Goal: Transaction & Acquisition: Purchase product/service

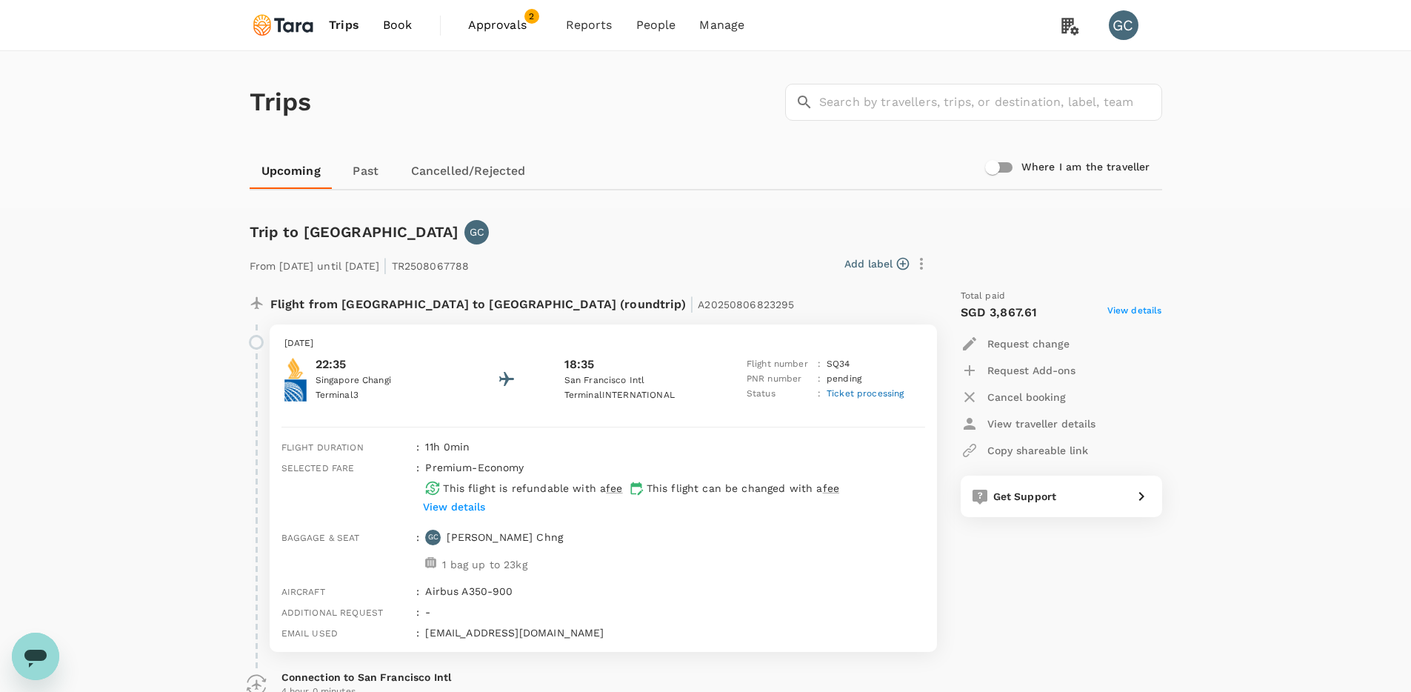
click at [284, 19] on img at bounding box center [284, 25] width 68 height 33
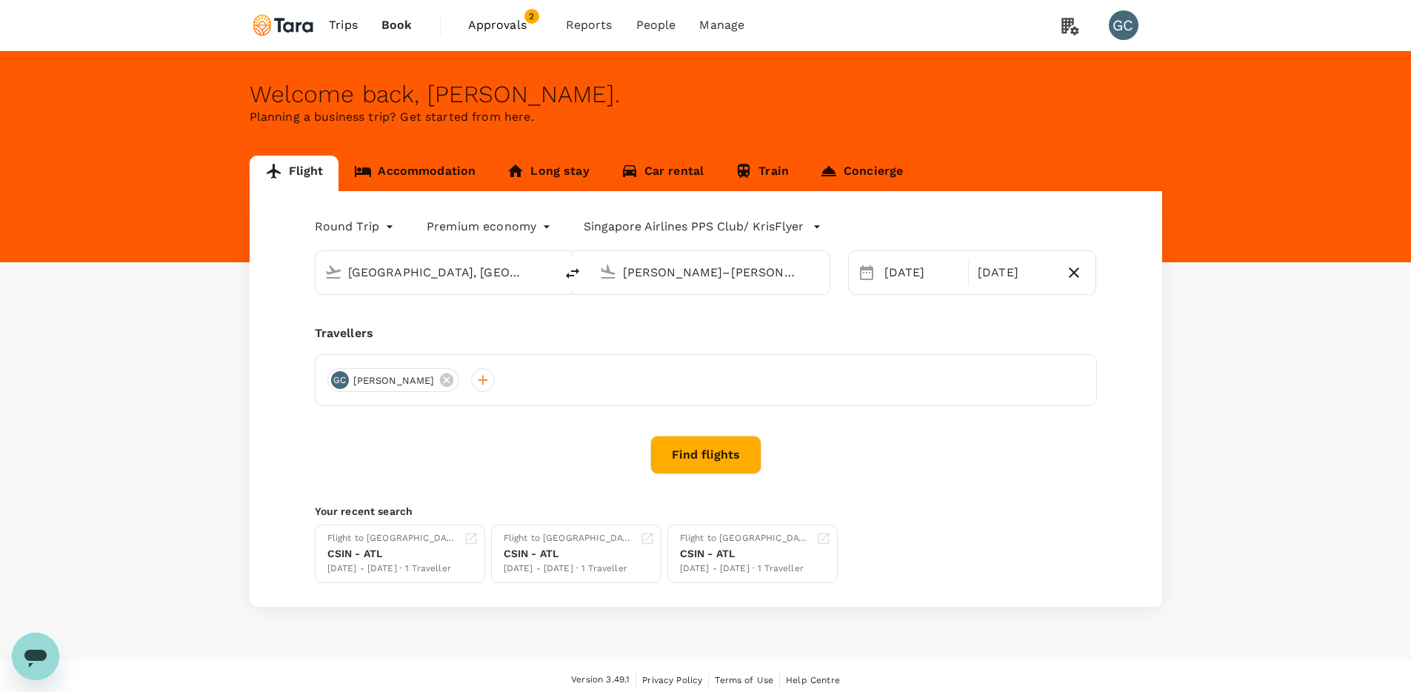
click at [512, 30] on span "Approvals" at bounding box center [505, 25] width 74 height 18
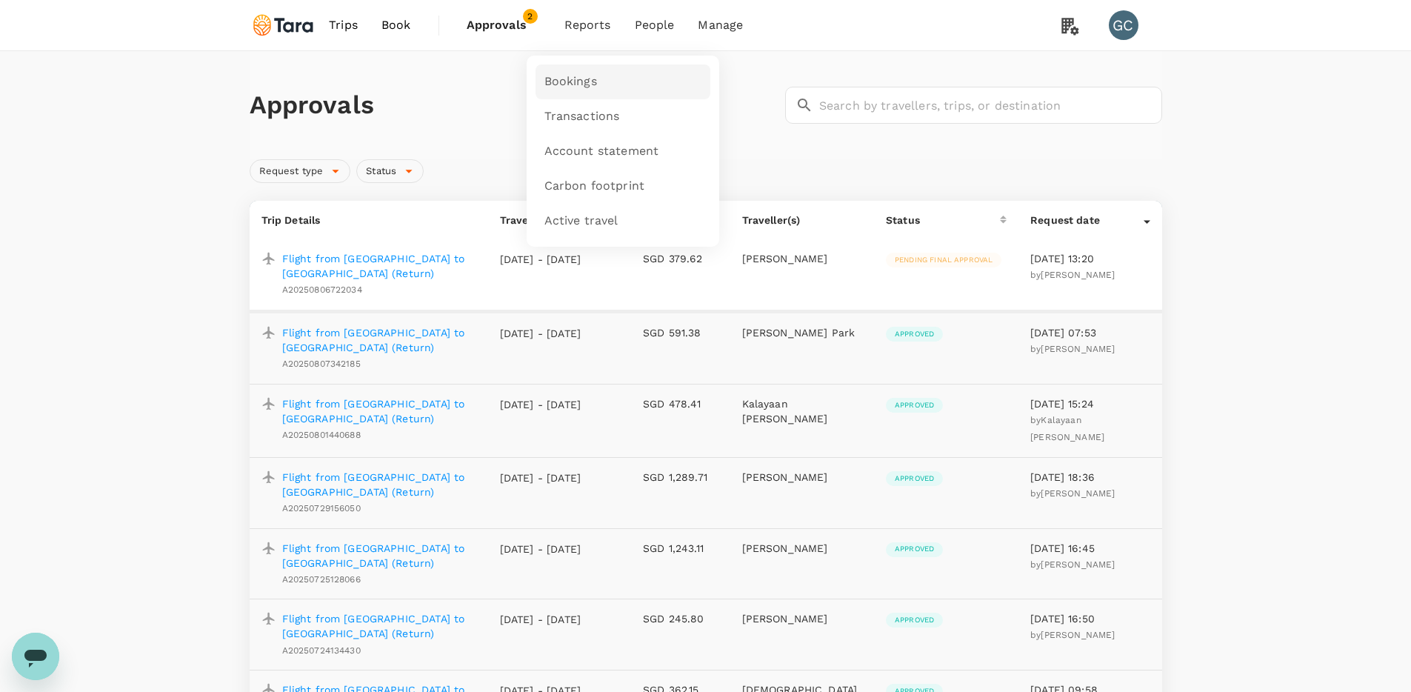
click at [589, 81] on span "Bookings" at bounding box center [571, 81] width 53 height 17
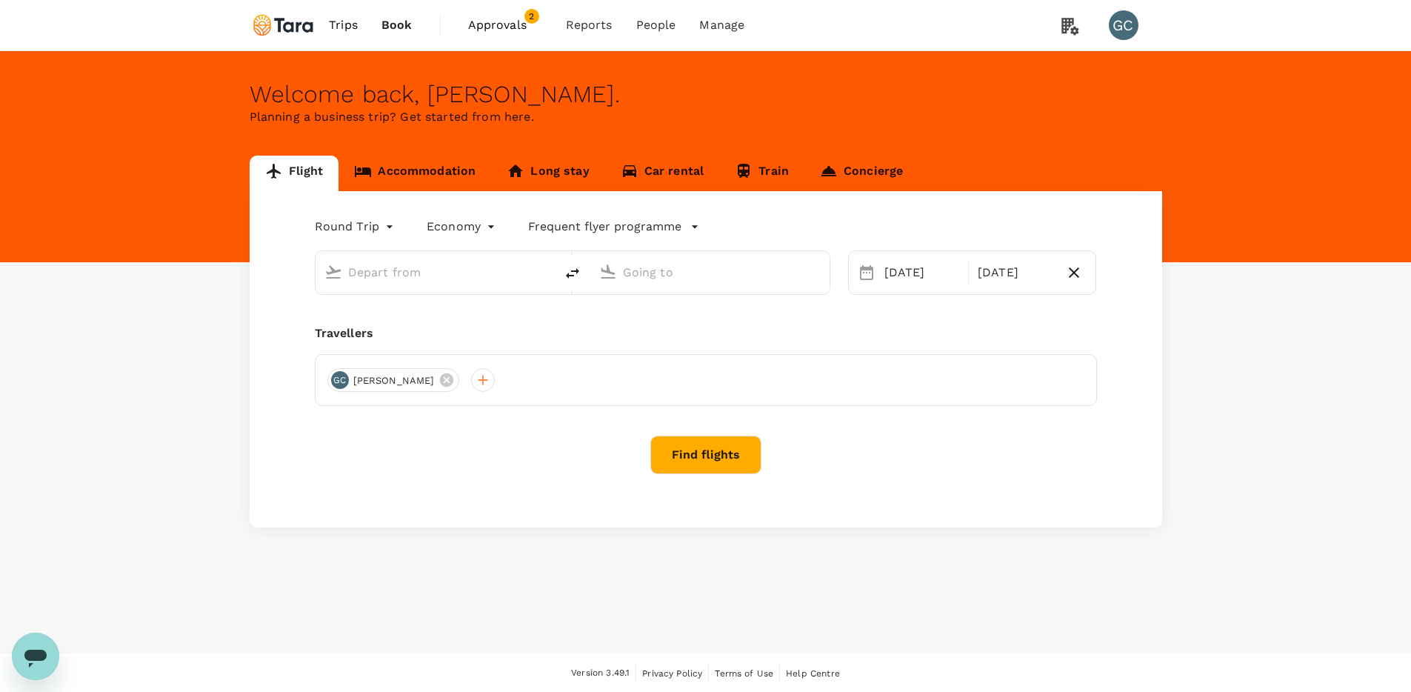
type input "premium-economy"
type input "[GEOGRAPHIC_DATA], [GEOGRAPHIC_DATA] (any)"
type input "[PERSON_NAME]–[PERSON_NAME] Atlanta Intl (ATL)"
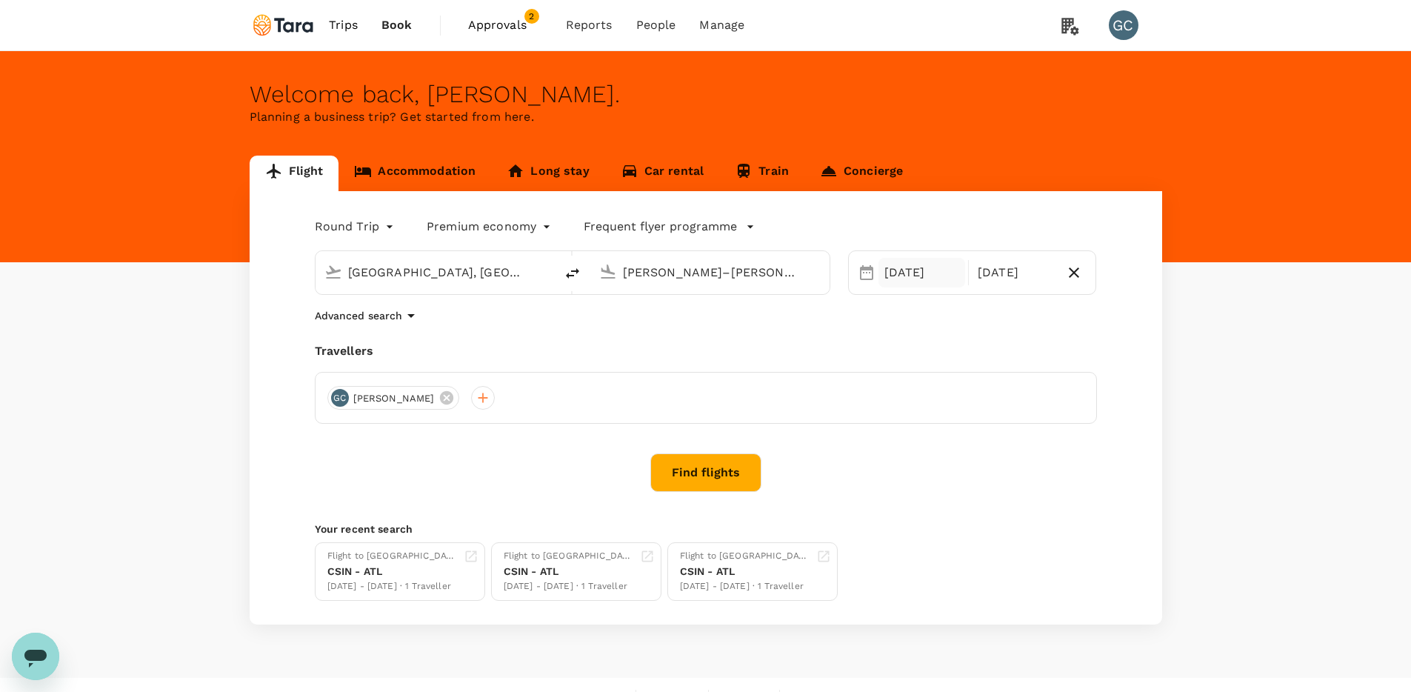
click at [923, 276] on div "[DATE]" at bounding box center [922, 273] width 87 height 30
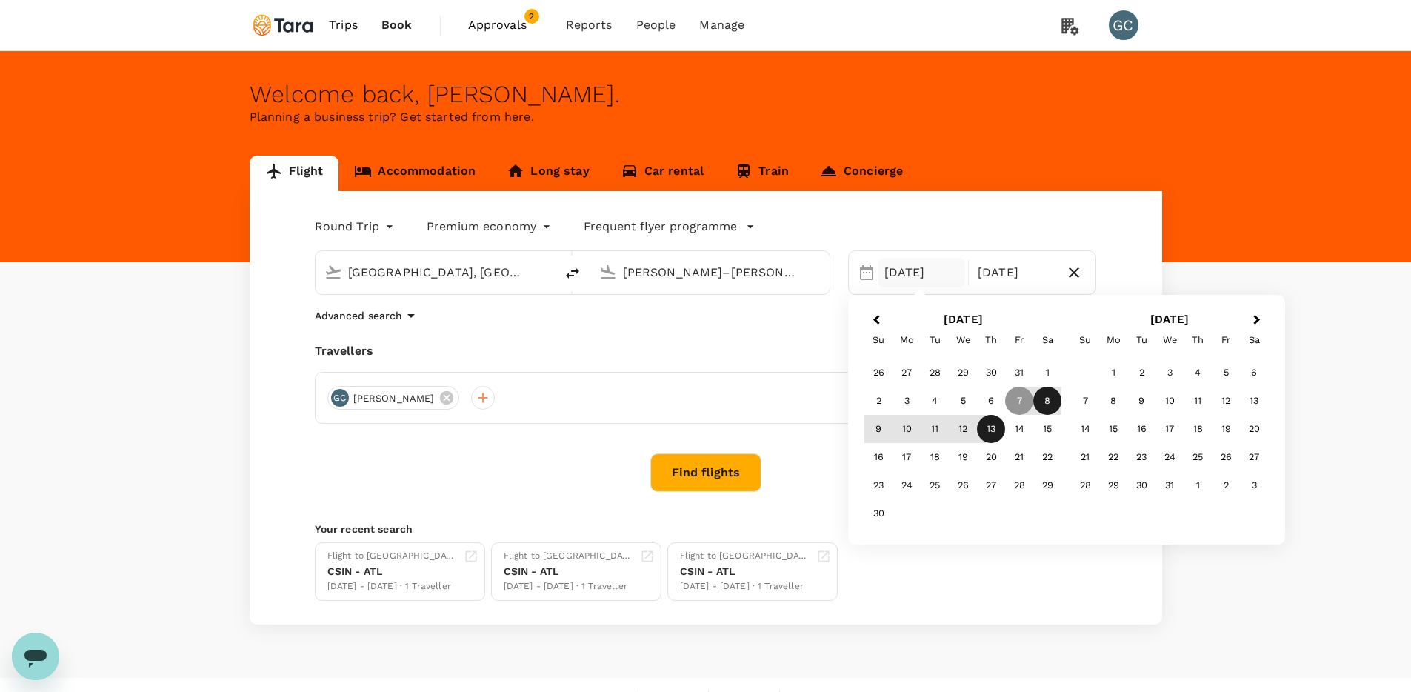
click at [1045, 402] on div "8" at bounding box center [1047, 401] width 28 height 28
click at [1173, 216] on div "Flight Accommodation Long stay Car rental Train Concierge Round Trip roundtrip …" at bounding box center [706, 390] width 948 height 469
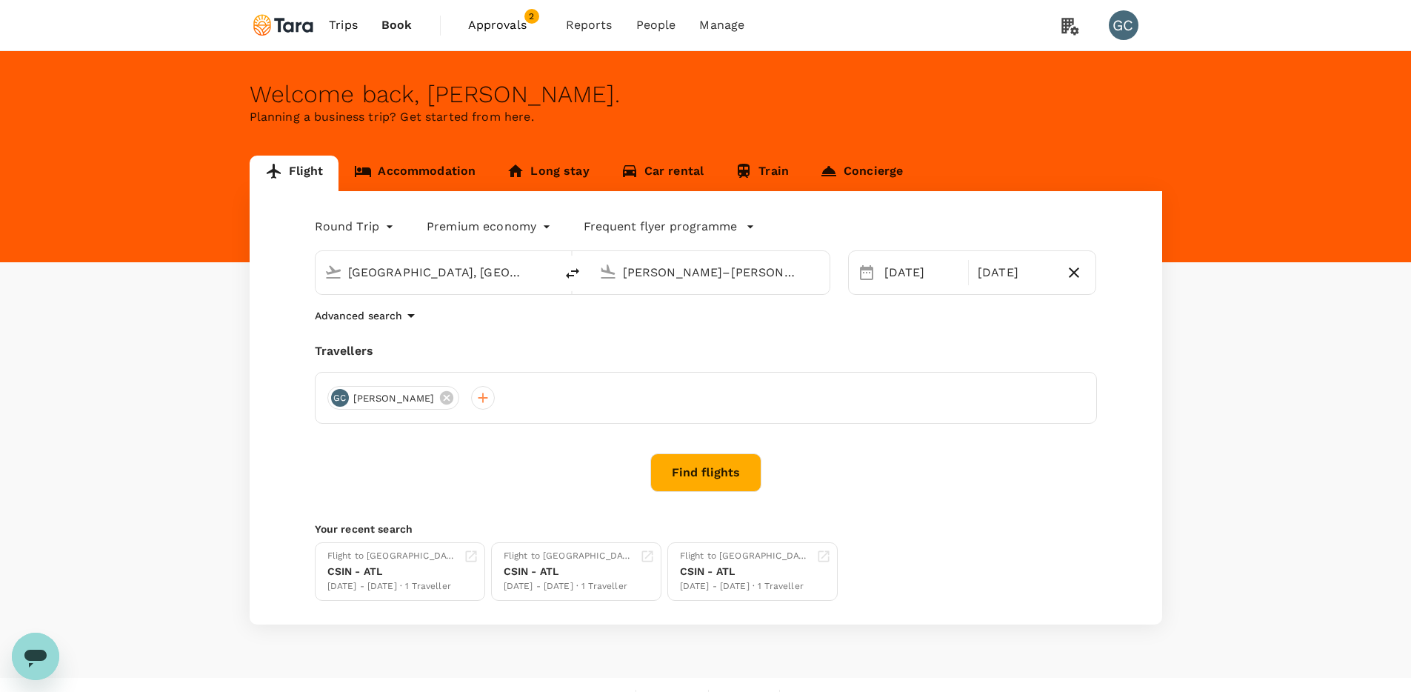
click at [723, 472] on button "Find flights" at bounding box center [705, 472] width 111 height 39
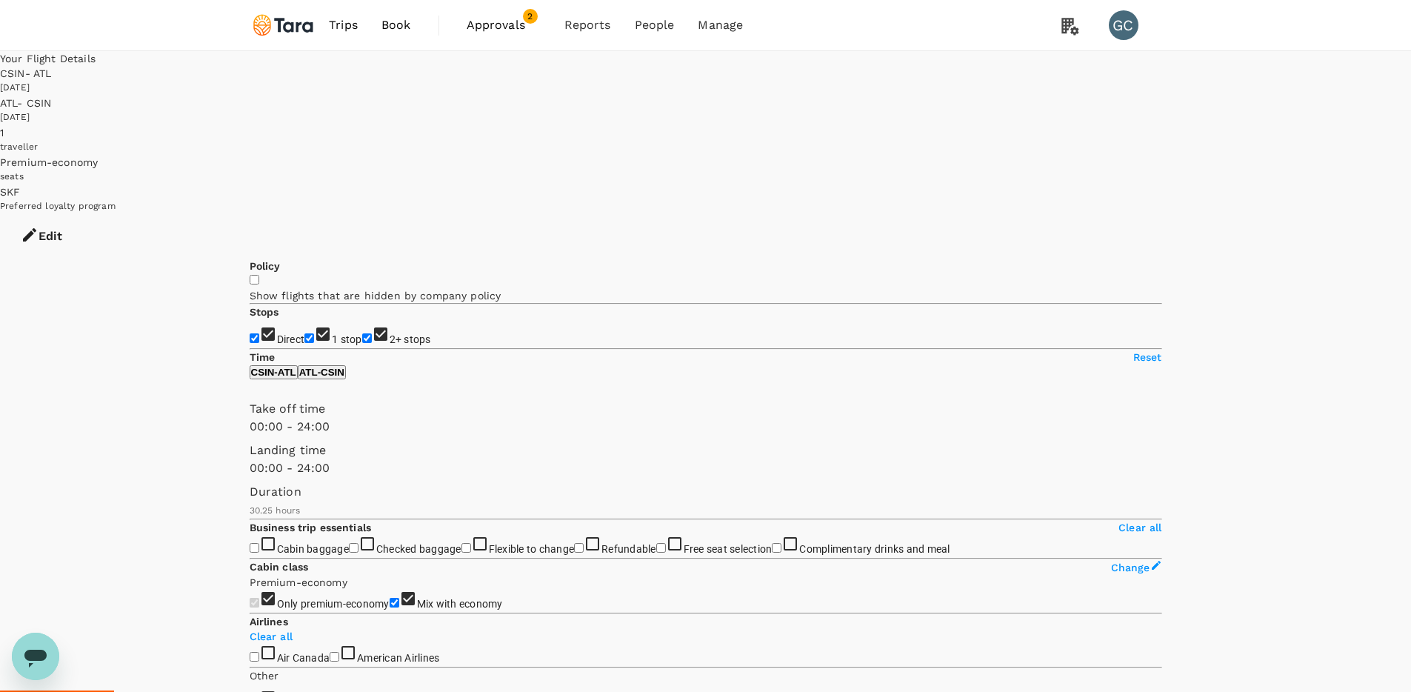
type input "2190"
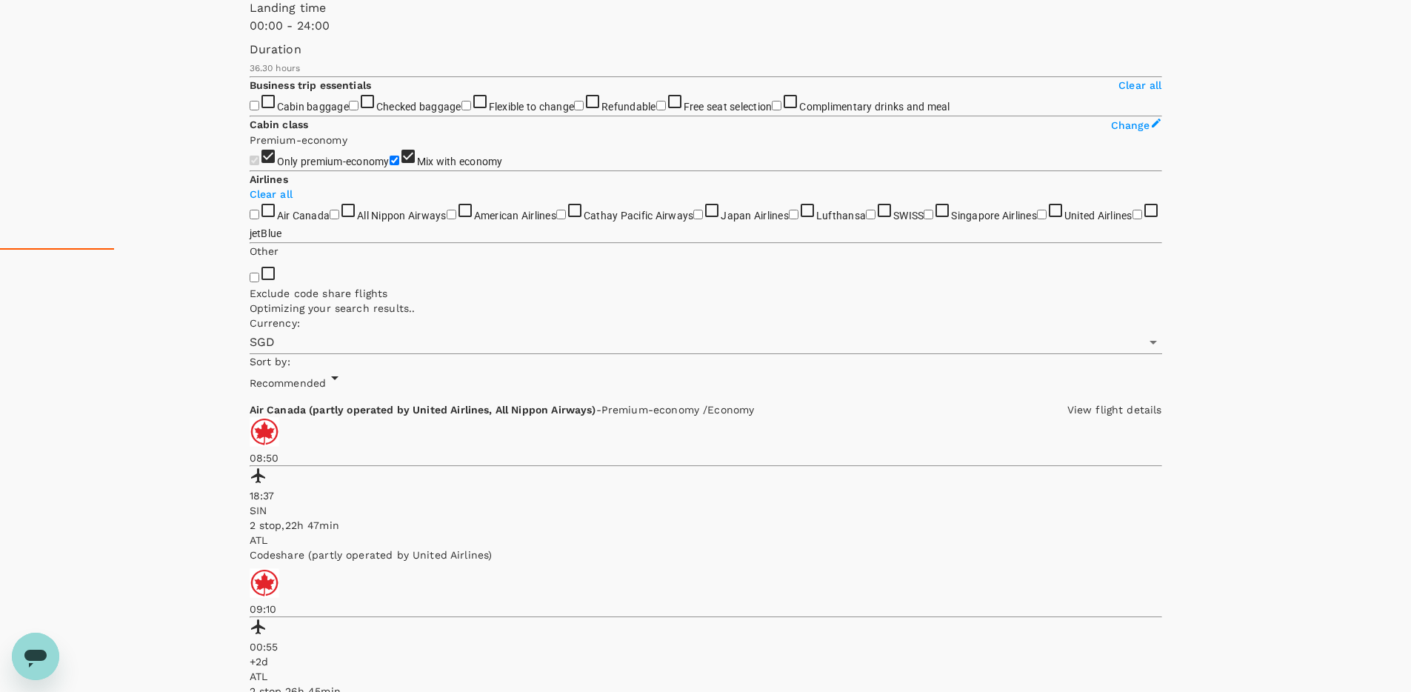
scroll to position [739, 0]
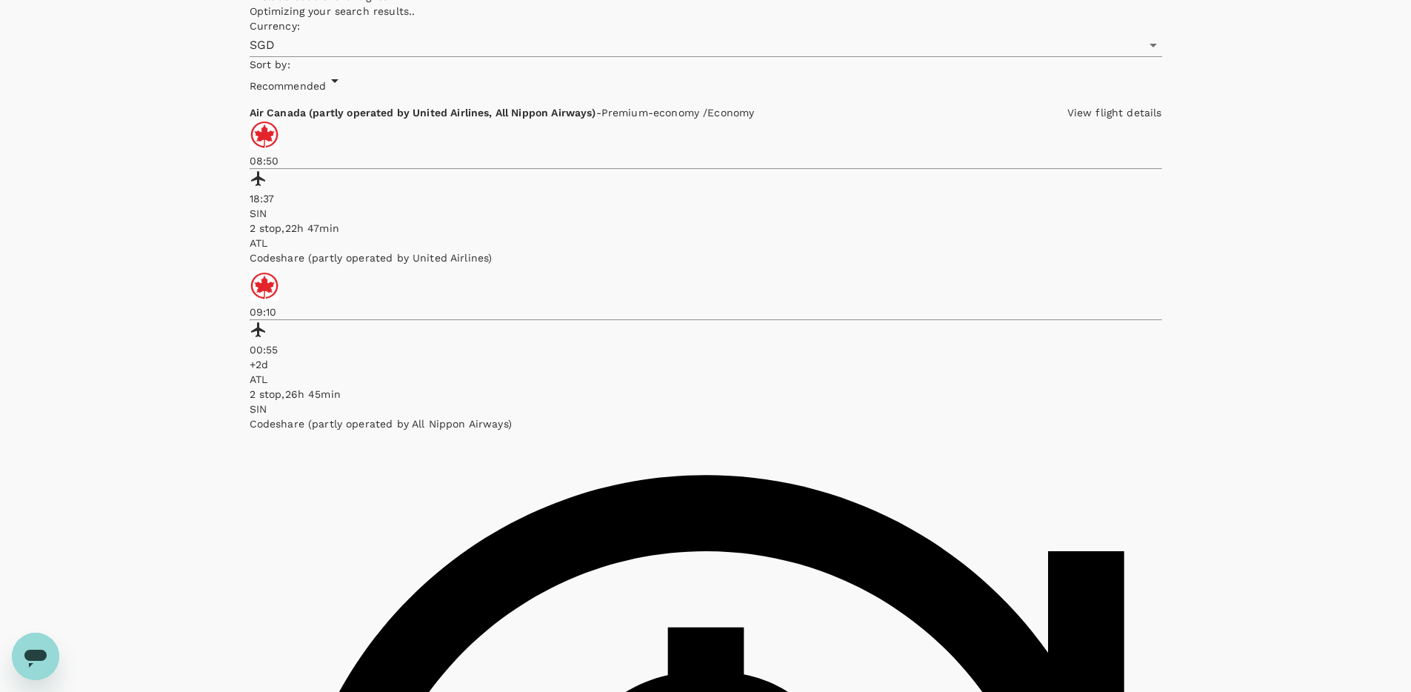
checkbox input "true"
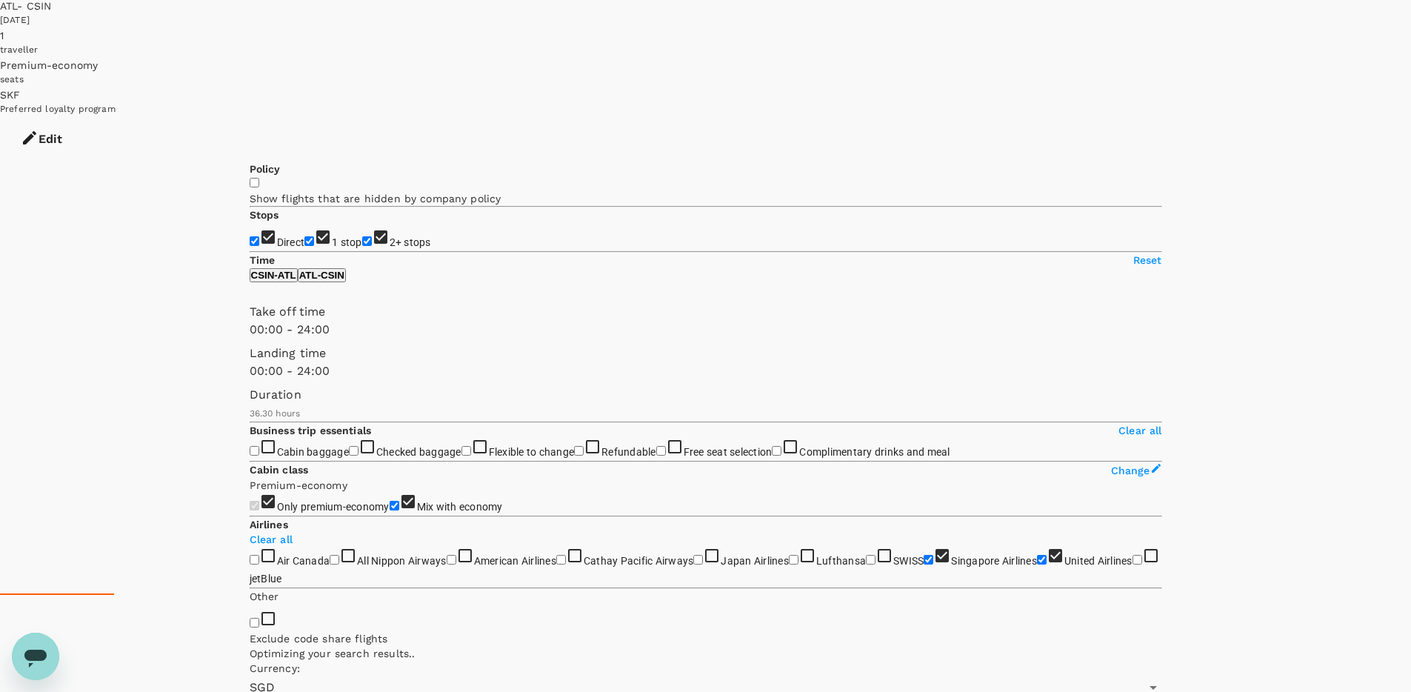
scroll to position [0, 0]
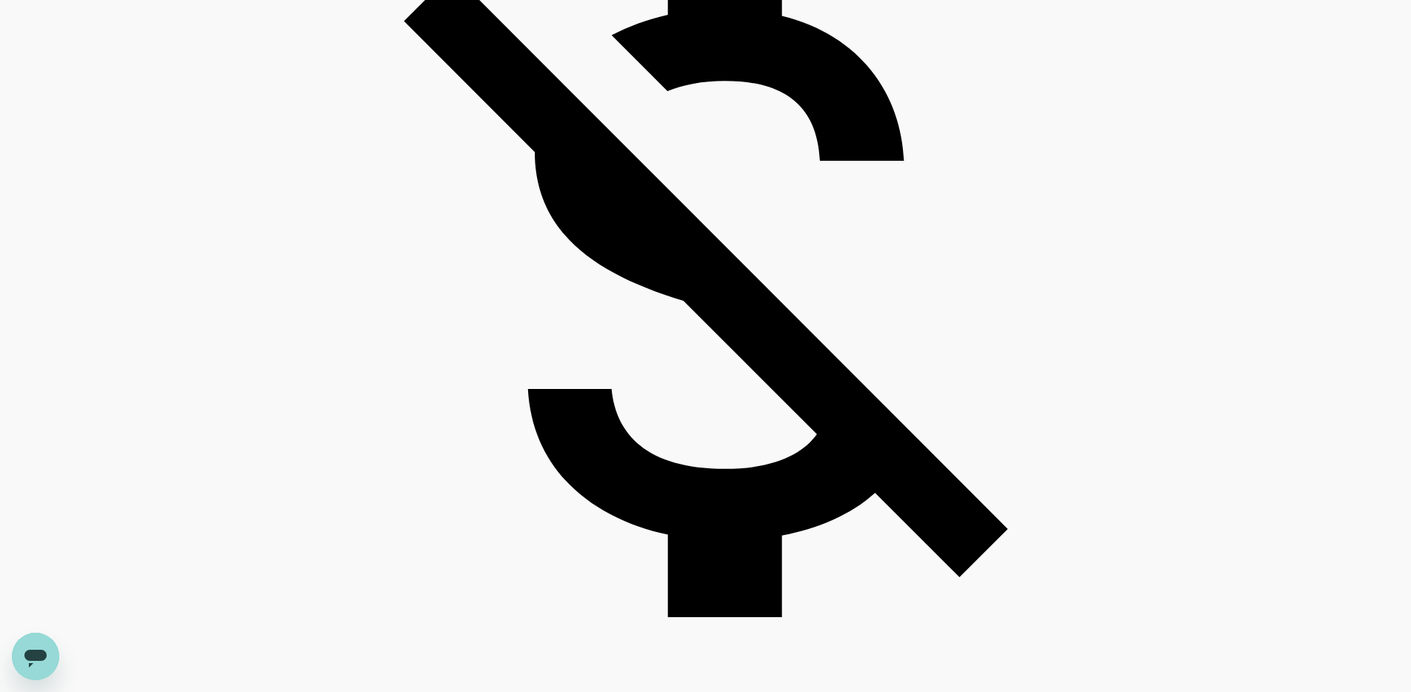
type input "2267"
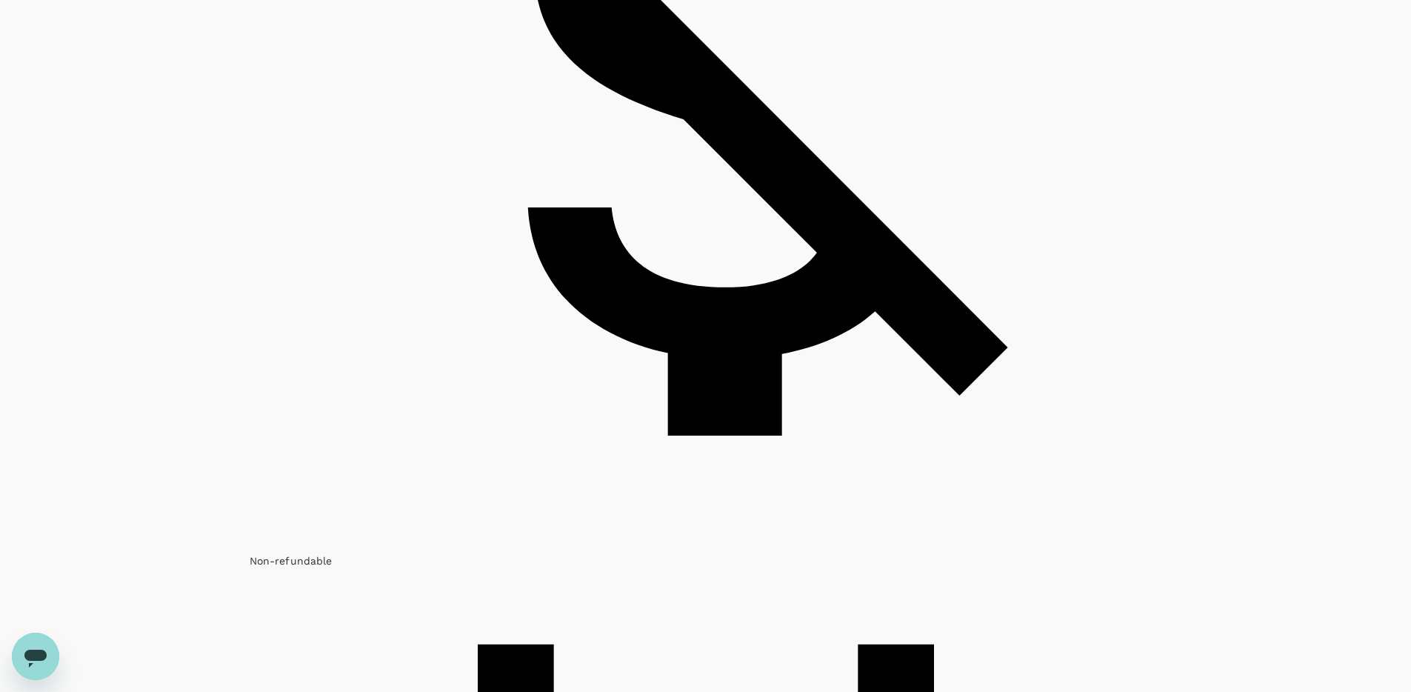
scroll to position [3912, 0]
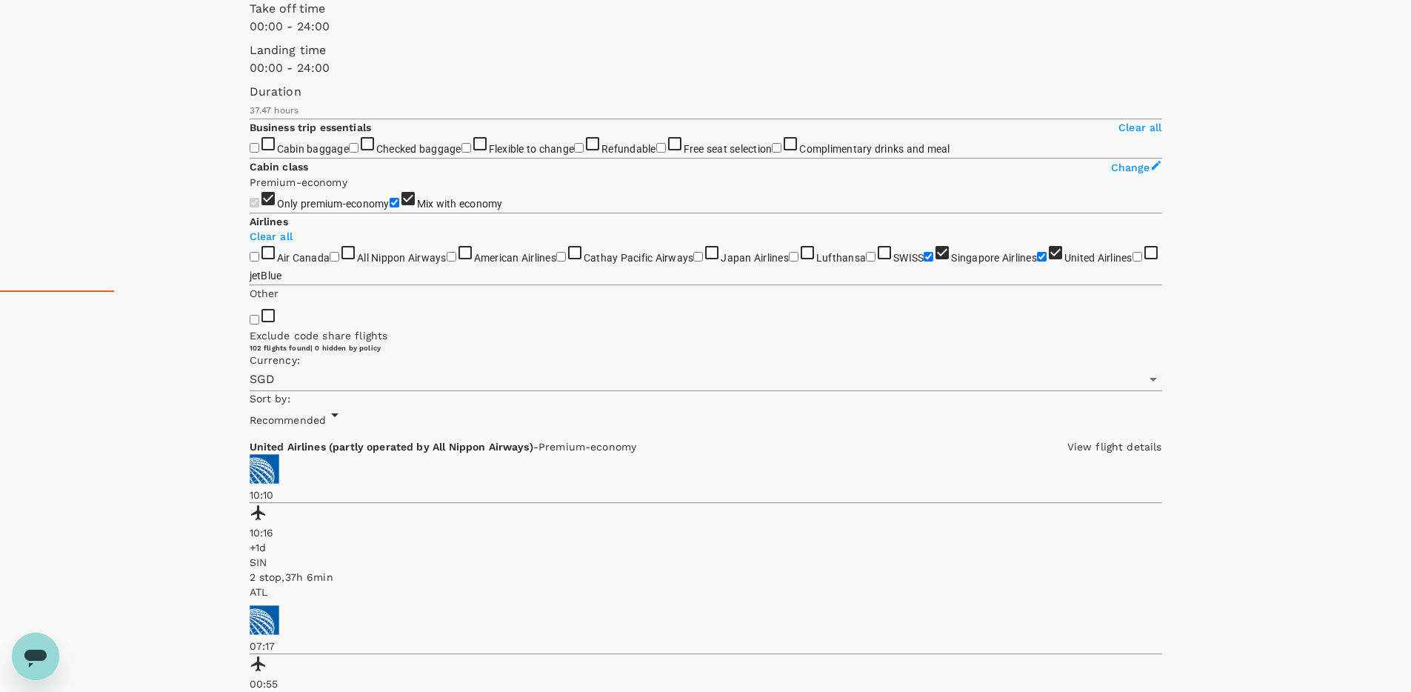
scroll to position [0, 0]
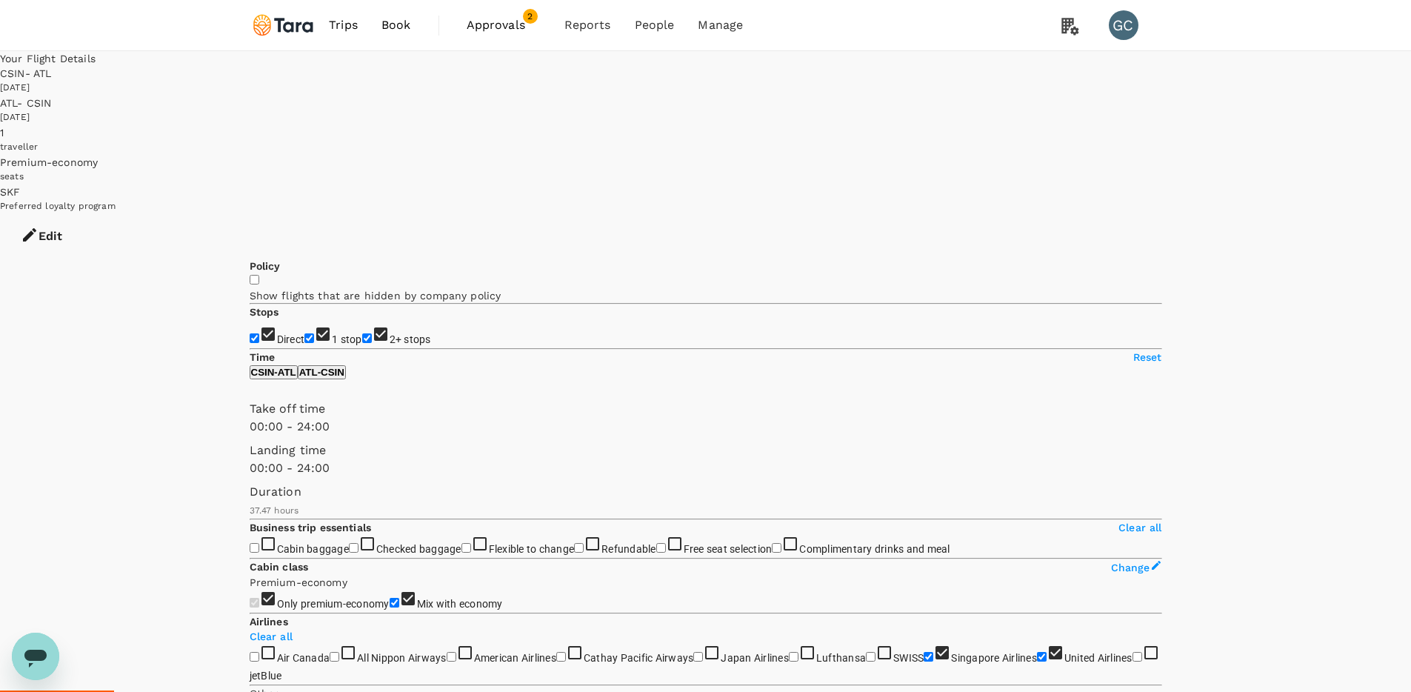
click at [362, 333] on input "2+ stops" at bounding box center [367, 338] width 10 height 10
checkbox input "false"
click at [259, 333] on input "Direct" at bounding box center [255, 338] width 10 height 10
checkbox input "false"
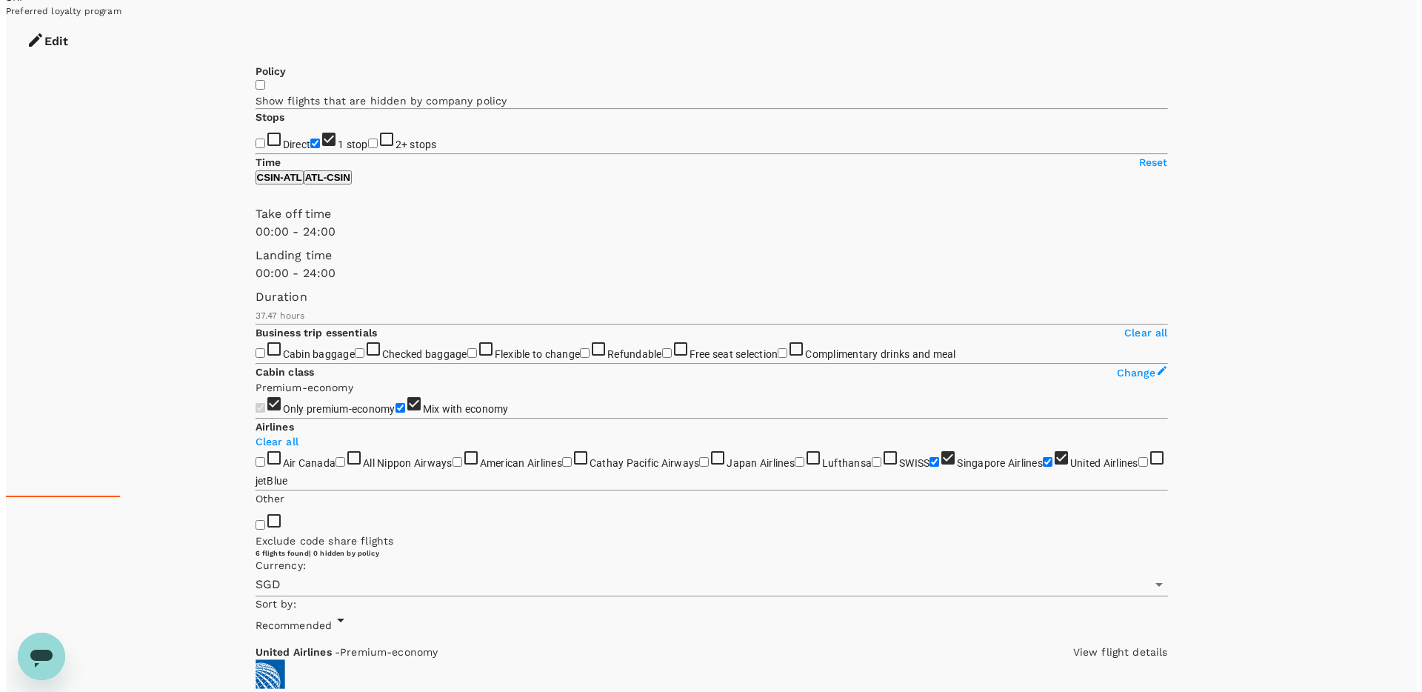
scroll to position [271, 0]
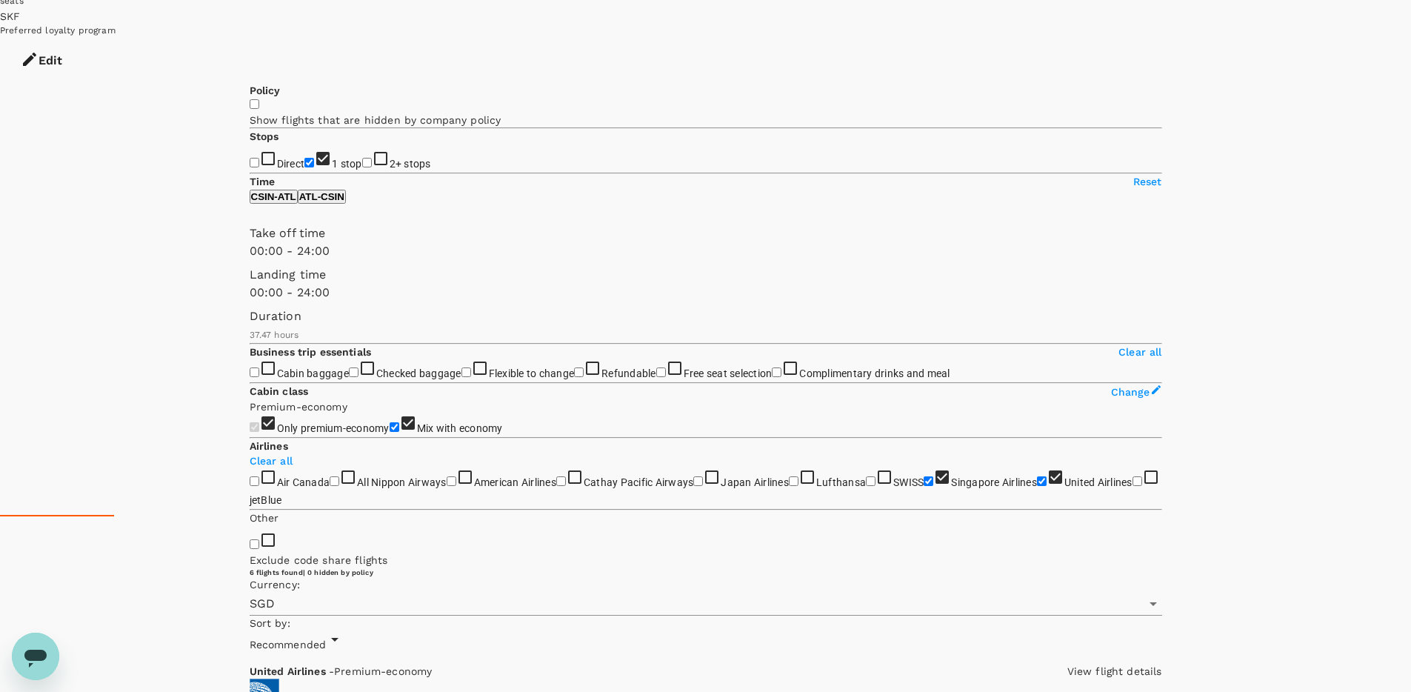
scroll to position [0, 0]
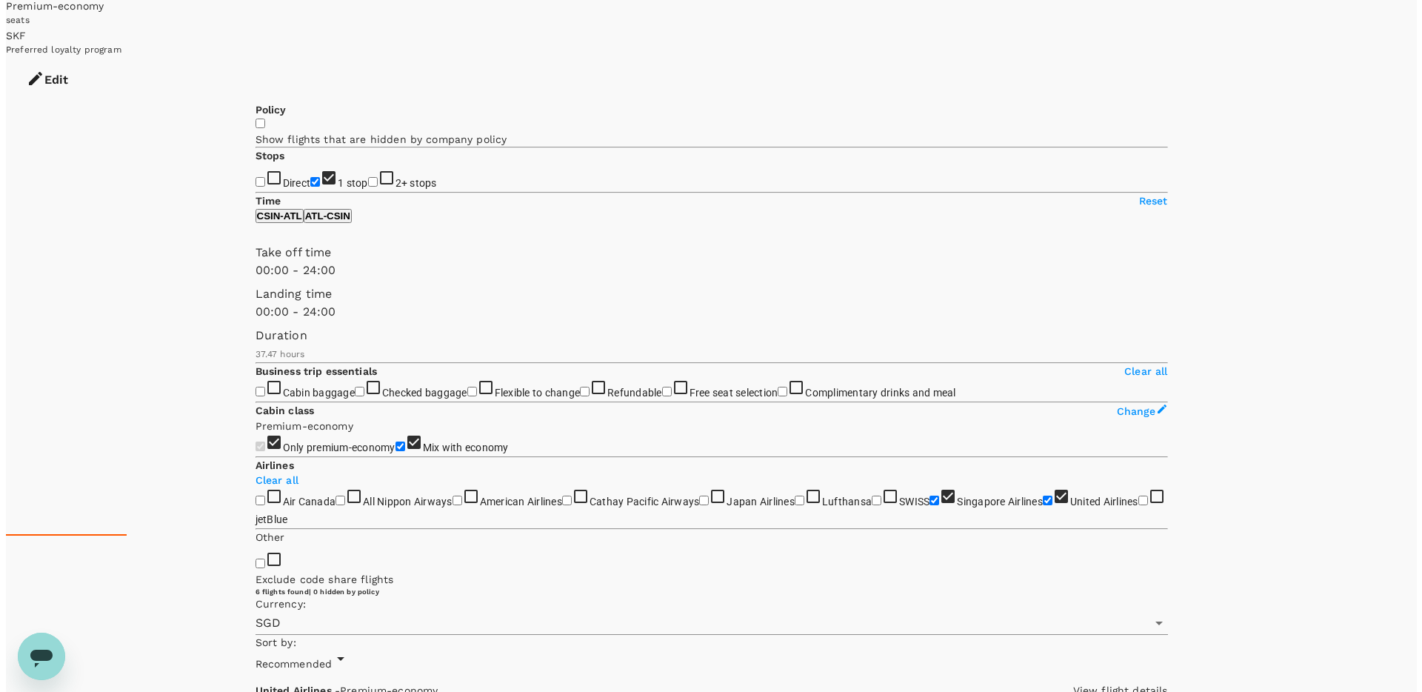
scroll to position [104, 0]
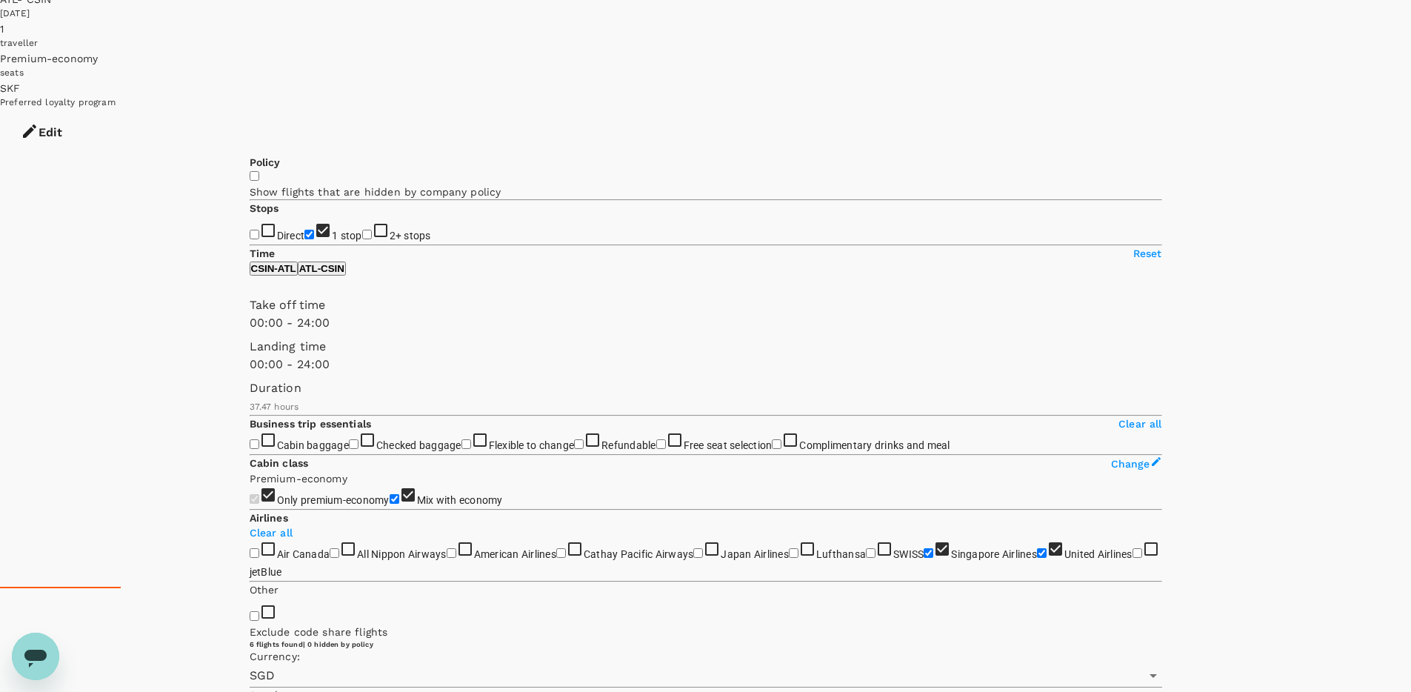
drag, startPoint x: 1119, startPoint y: 233, endPoint x: 1112, endPoint y: 224, distance: 11.7
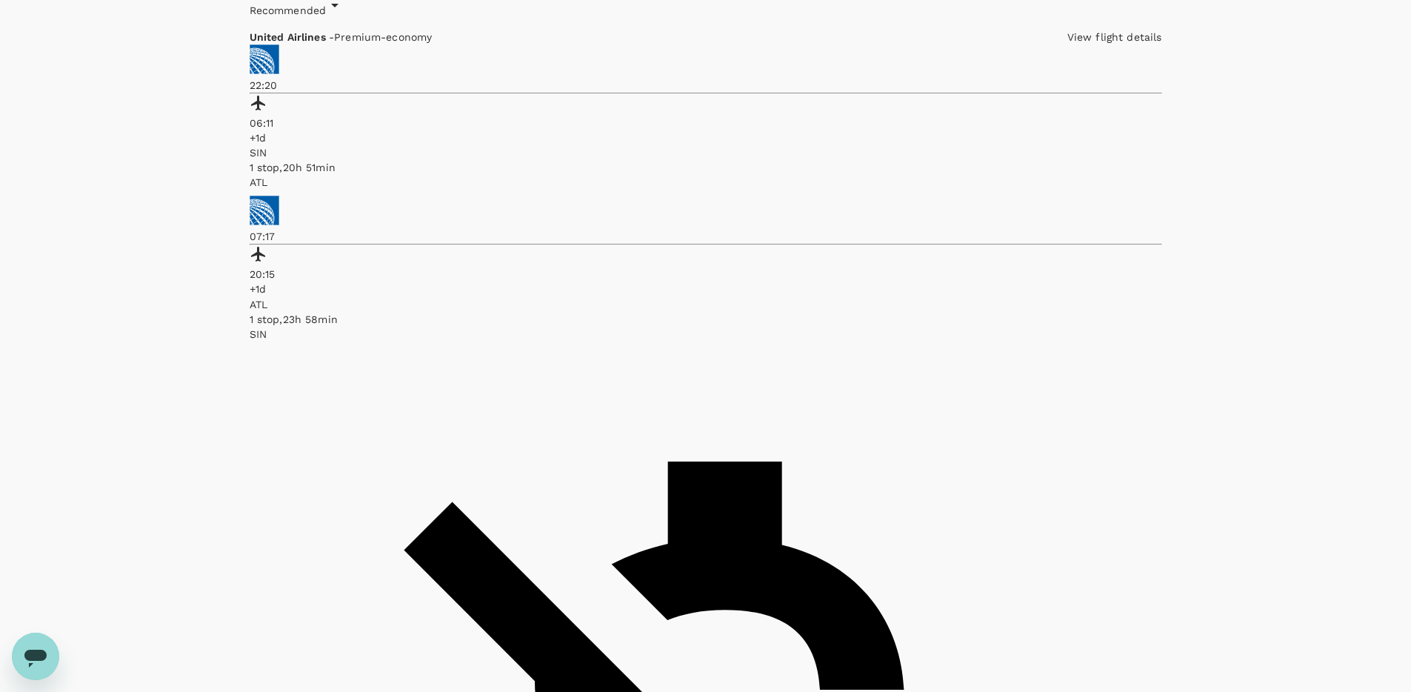
checkbox input "false"
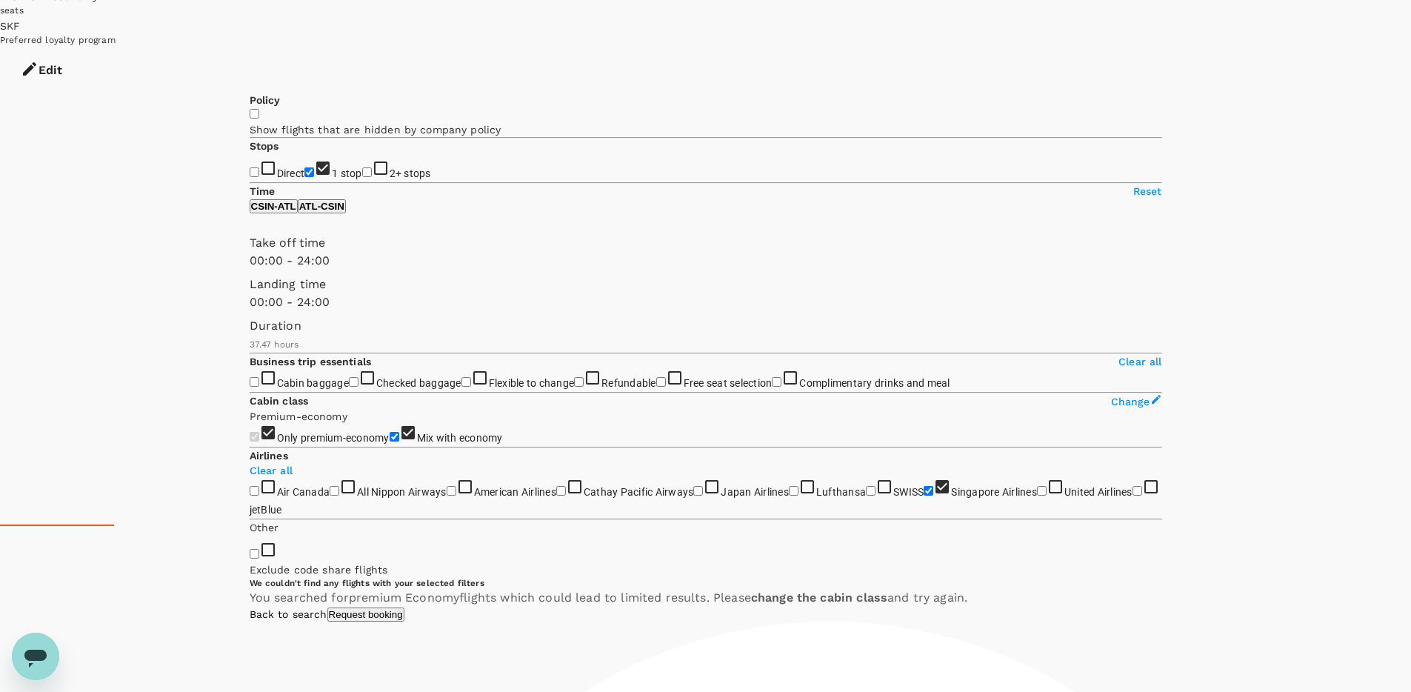
scroll to position [0, 0]
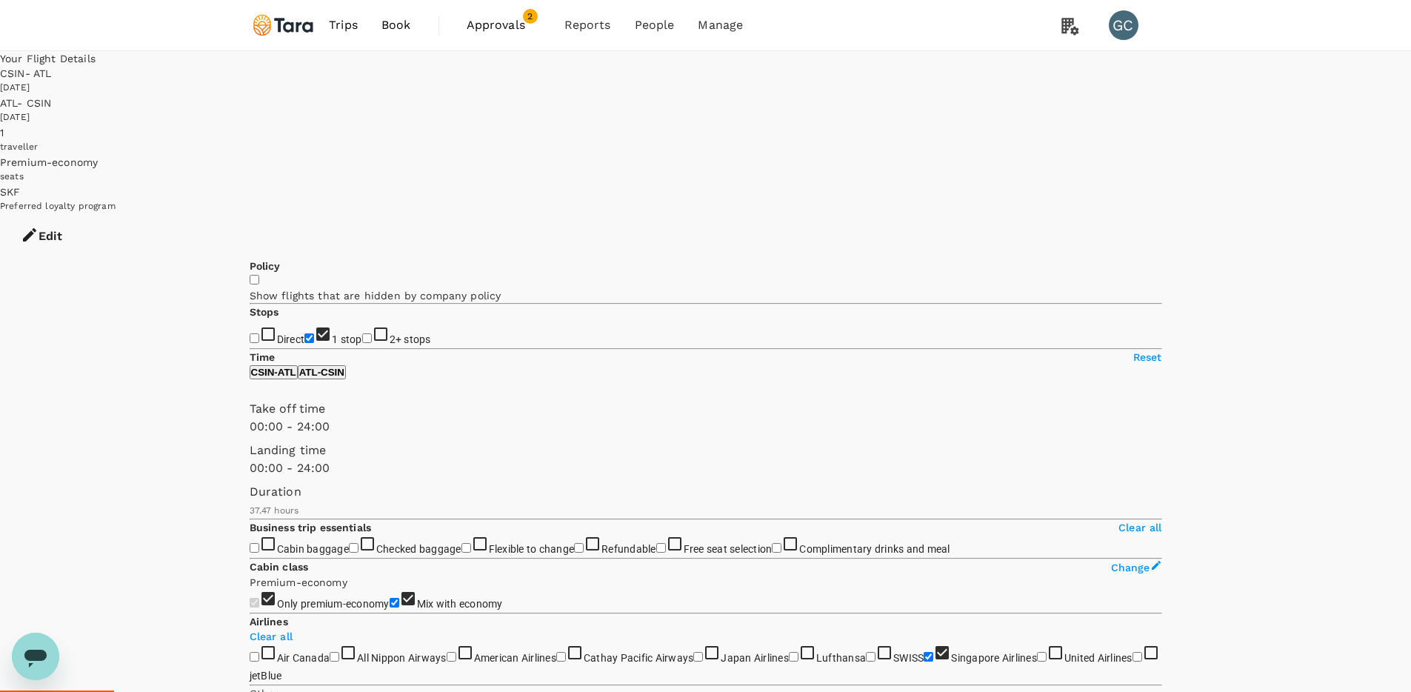
click at [490, 19] on span "Approvals" at bounding box center [504, 25] width 74 height 18
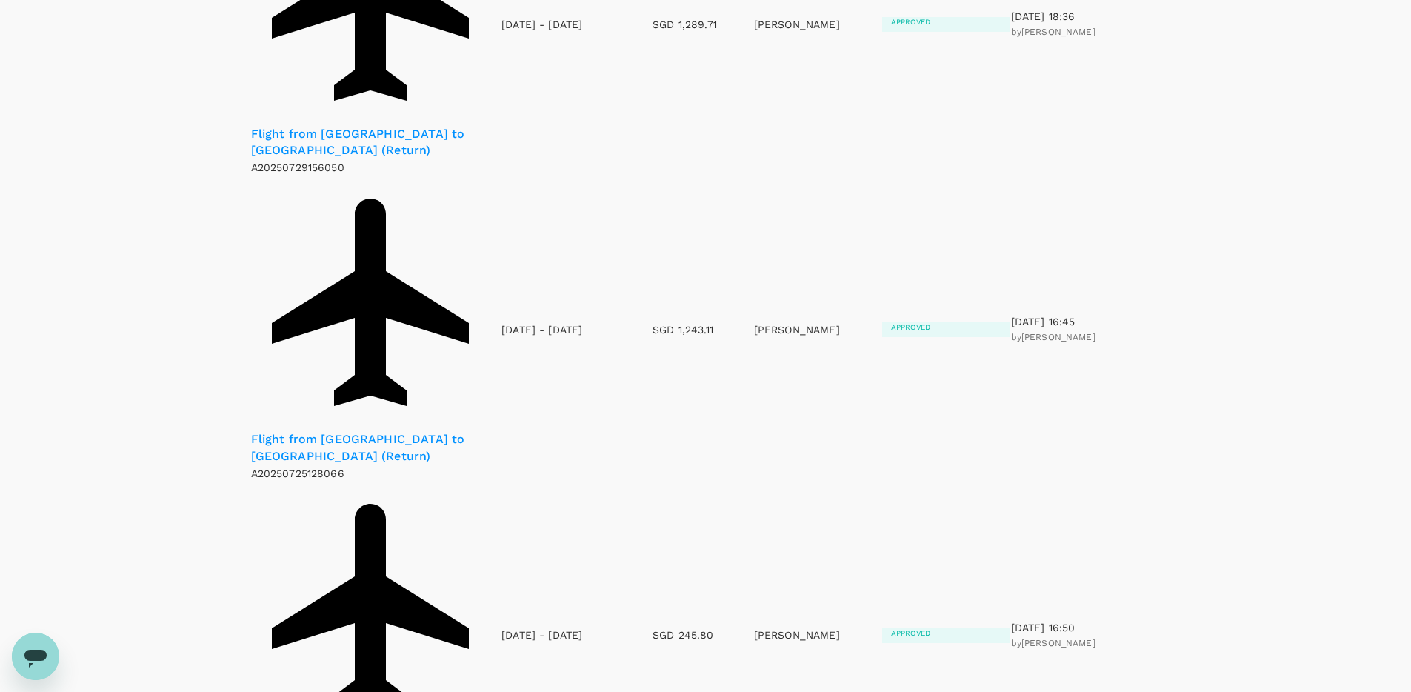
scroll to position [1399, 0]
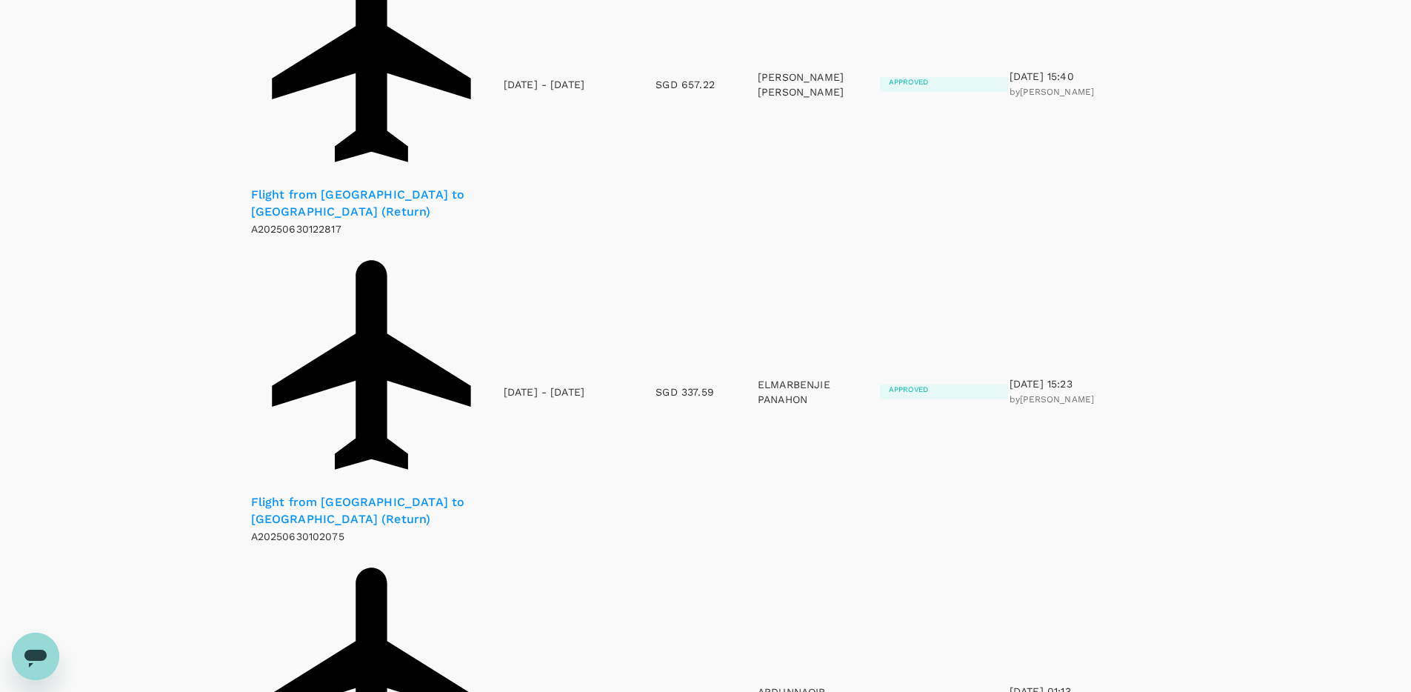
scroll to position [1253, 0]
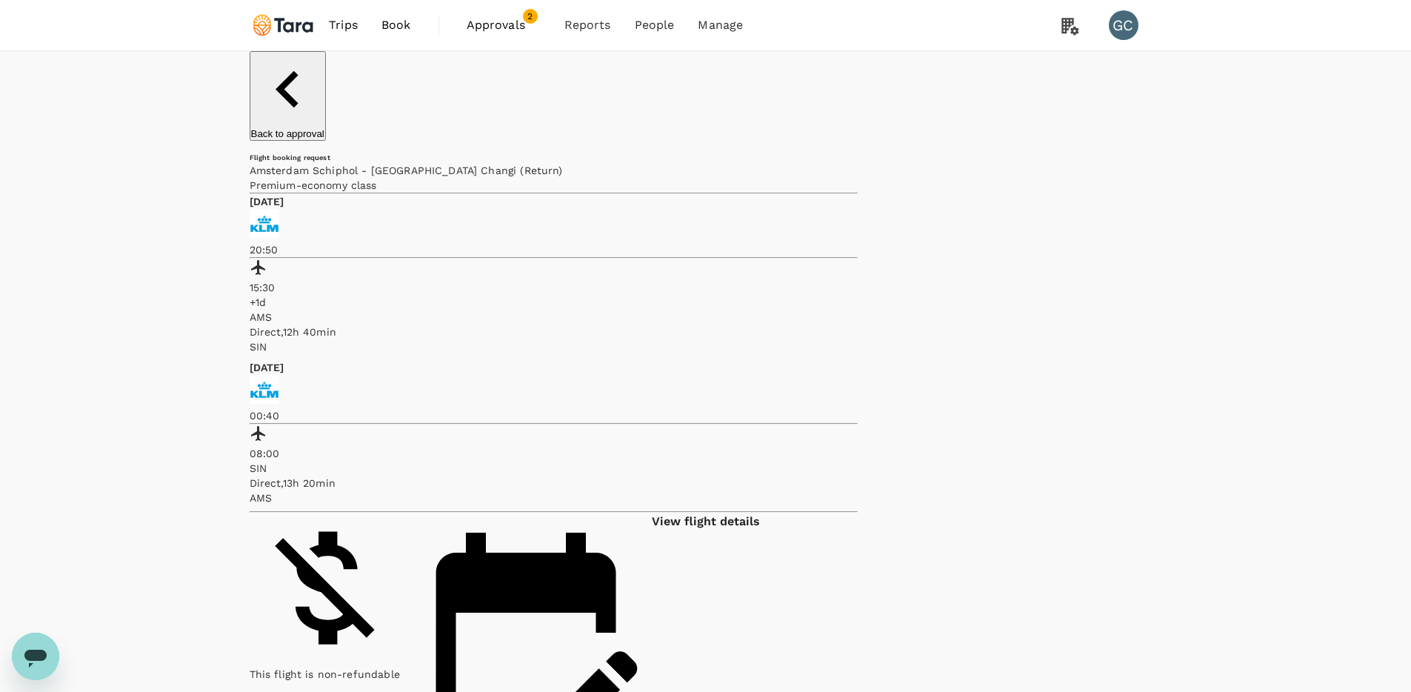
click at [760, 515] on p "View flight details" at bounding box center [706, 521] width 108 height 13
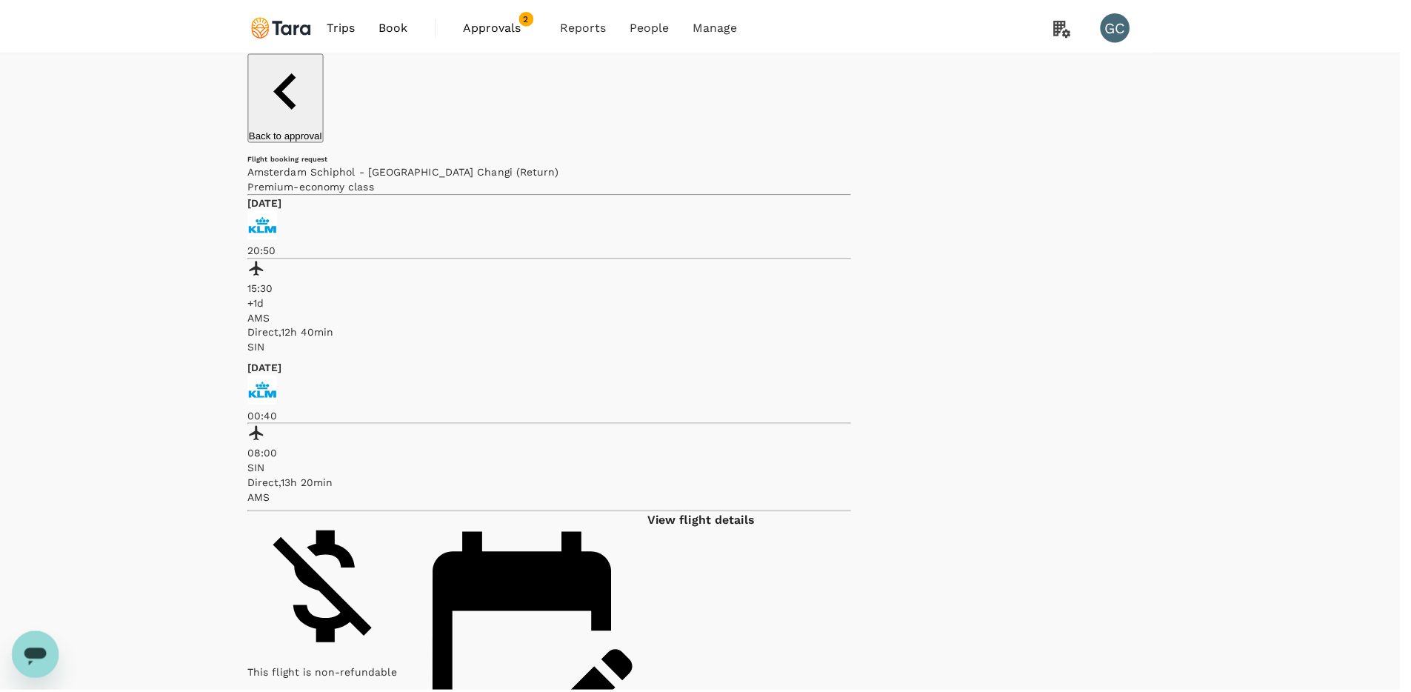
scroll to position [261, 0]
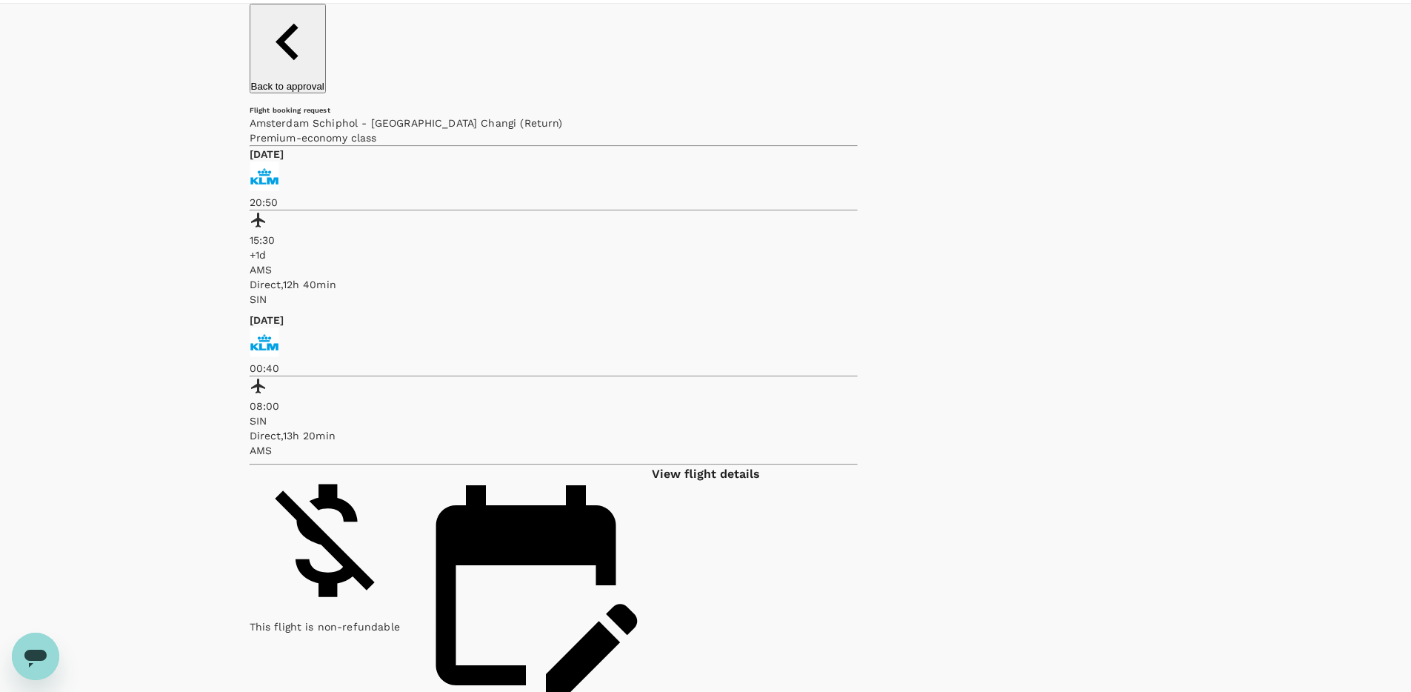
scroll to position [0, 0]
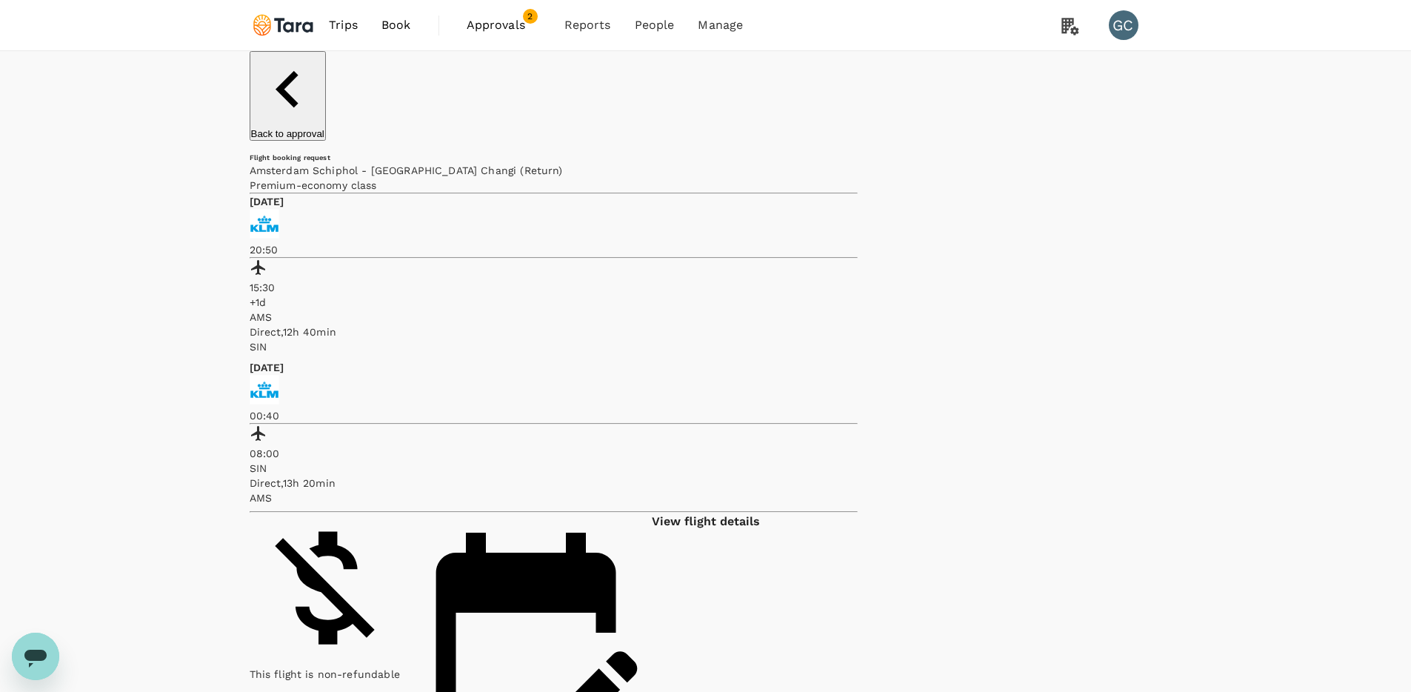
click at [253, 72] on icon "button" at bounding box center [287, 89] width 73 height 73
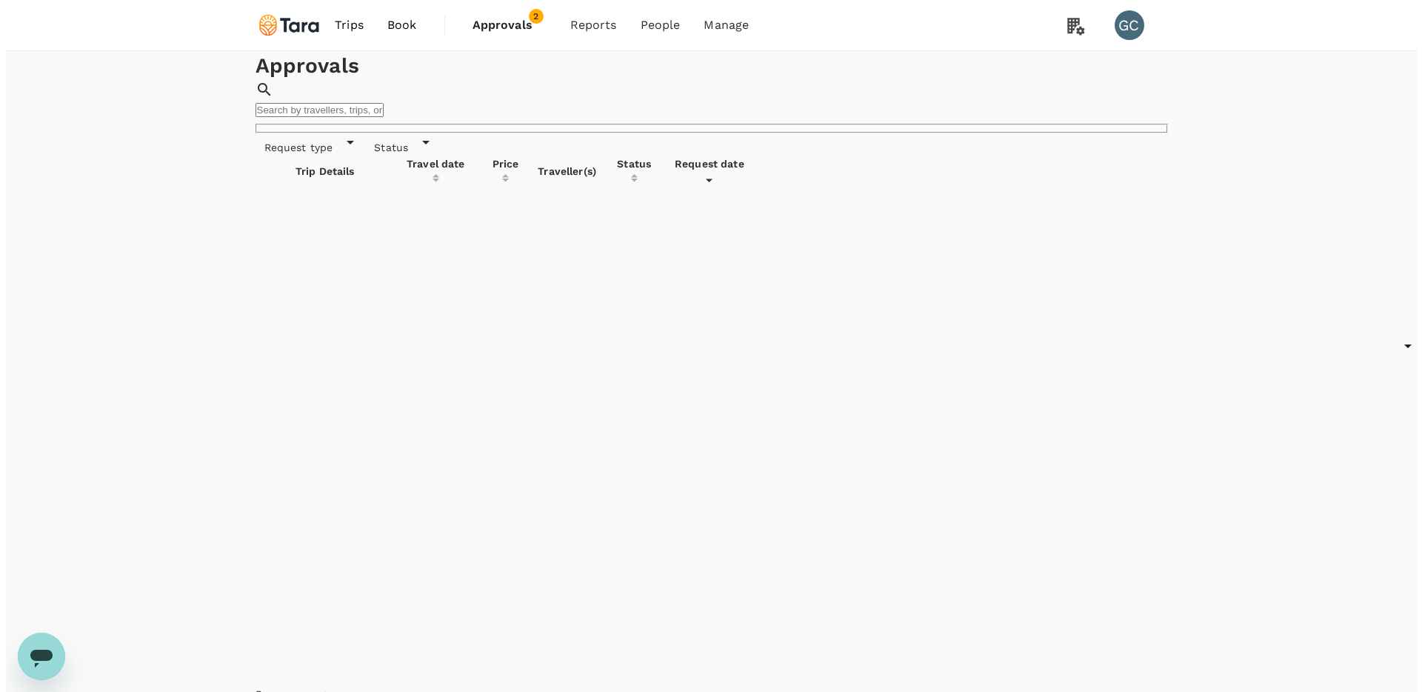
scroll to position [1, 0]
click at [378, 101] on input "text" at bounding box center [314, 108] width 128 height 14
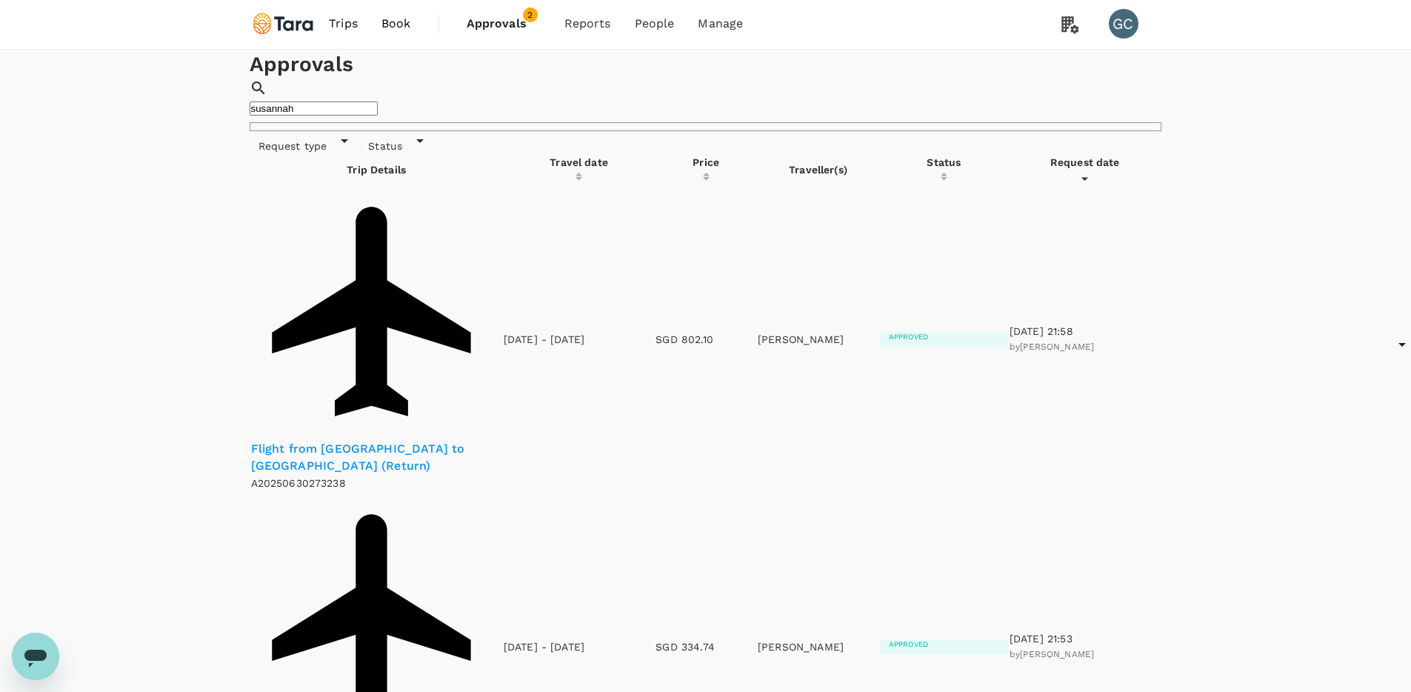
type input "susannah"
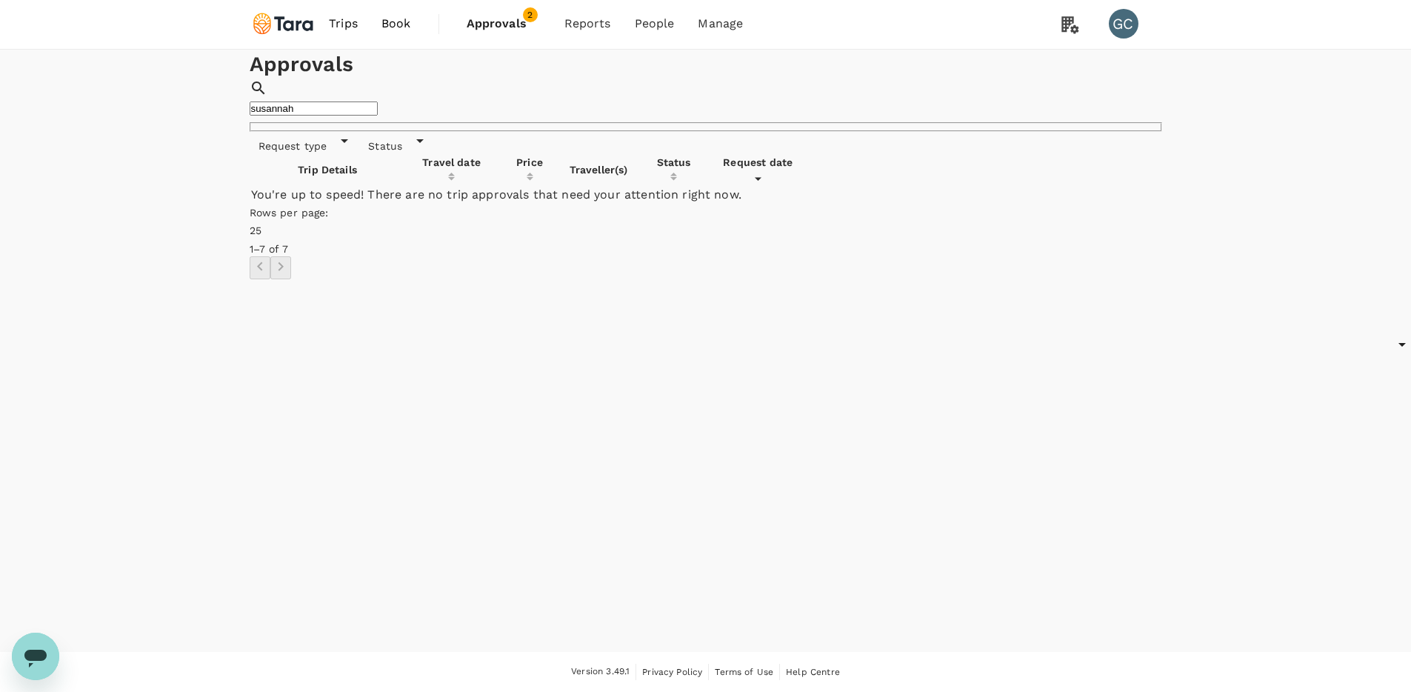
click at [378, 101] on input "susannah" at bounding box center [314, 108] width 128 height 14
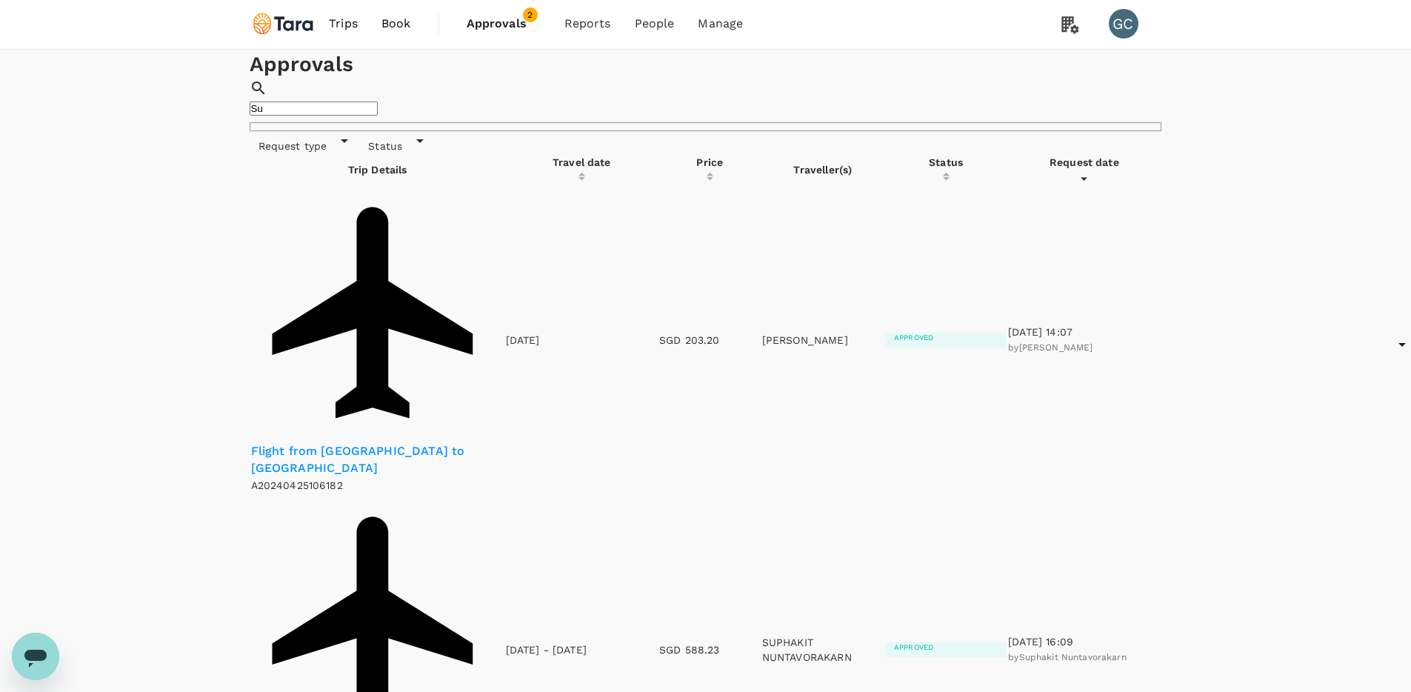
type input "S"
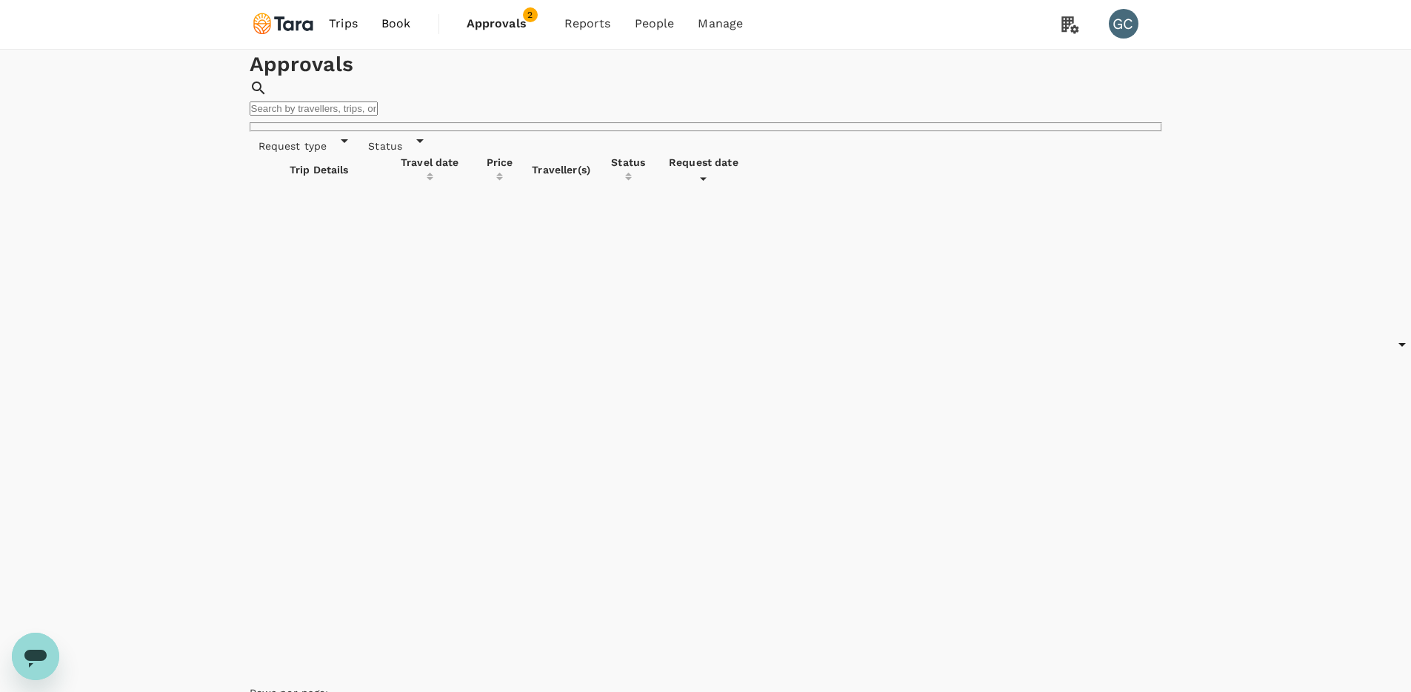
click at [1000, 314] on body "Trips Book Approvals 2 Reports People Manage GC Approvals ​ ​ Request type Stat…" at bounding box center [705, 411] width 1411 height 825
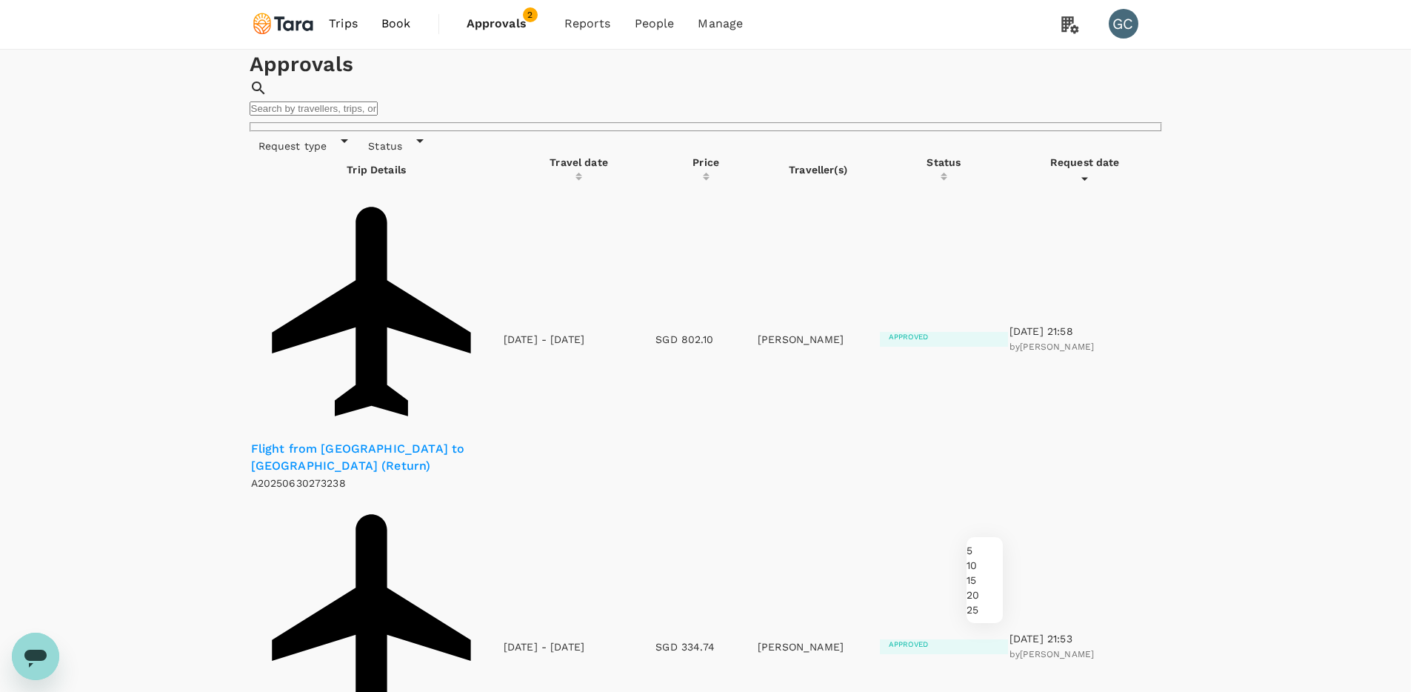
click at [1241, 322] on div at bounding box center [711, 346] width 1422 height 692
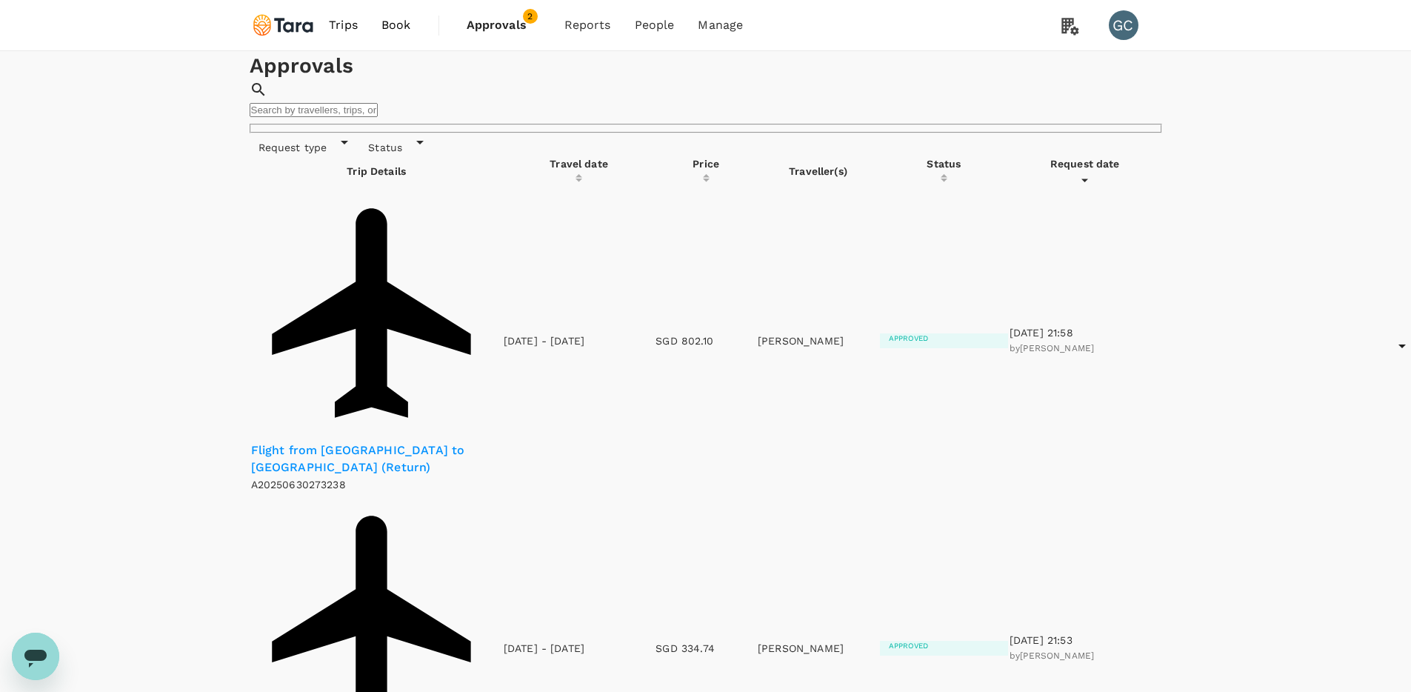
scroll to position [1488, 0]
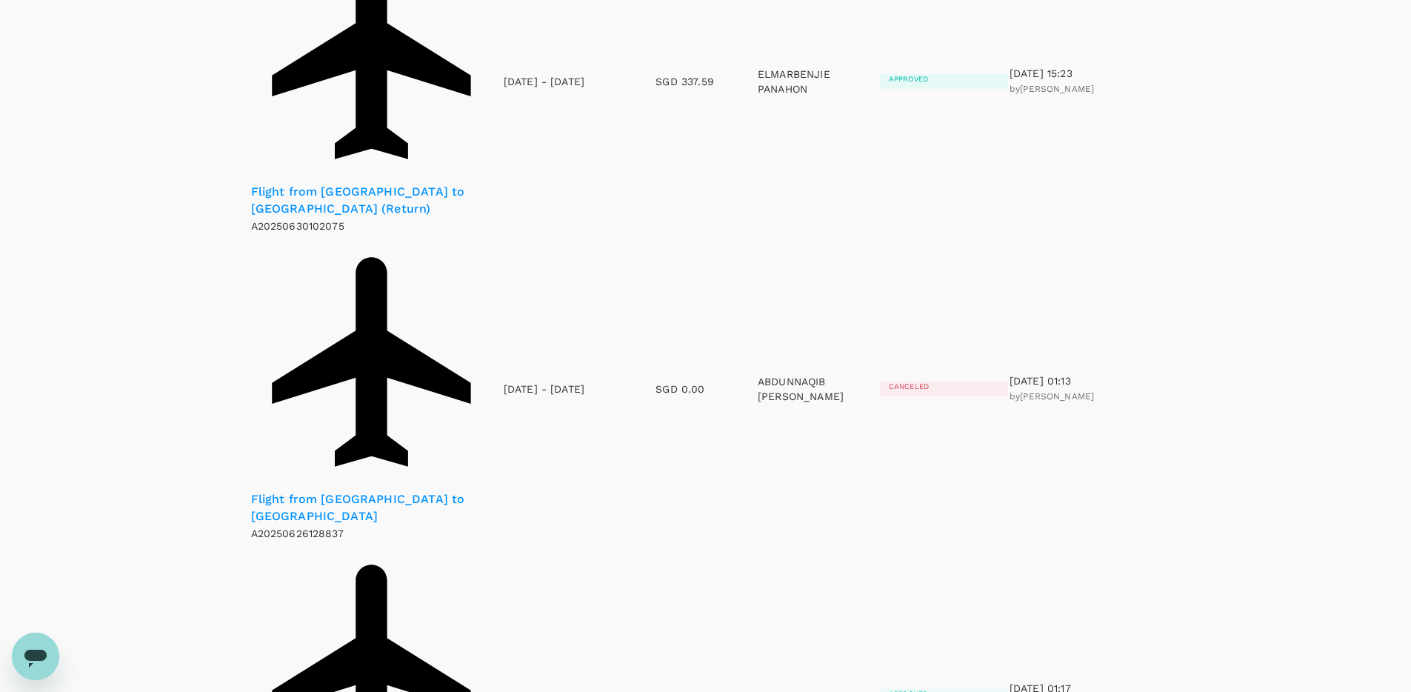
drag, startPoint x: 1144, startPoint y: 524, endPoint x: 1165, endPoint y: 499, distance: 33.1
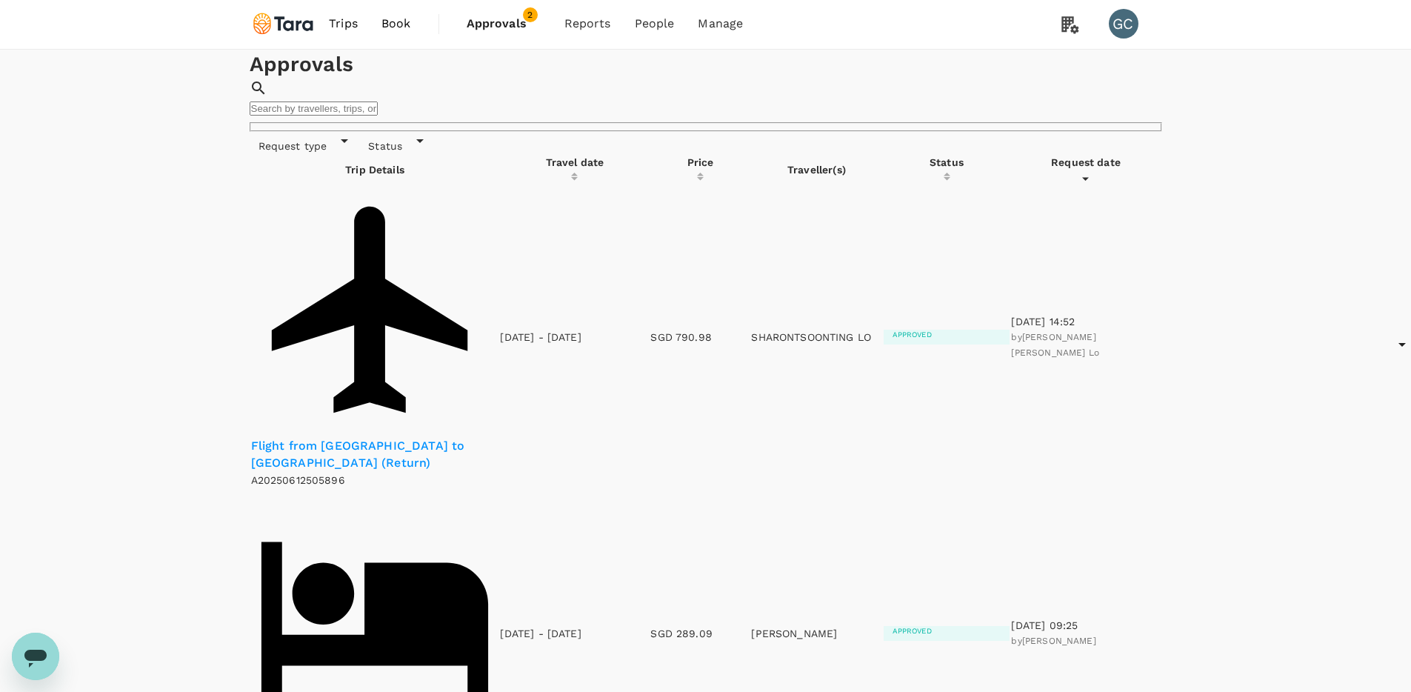
scroll to position [1351, 0]
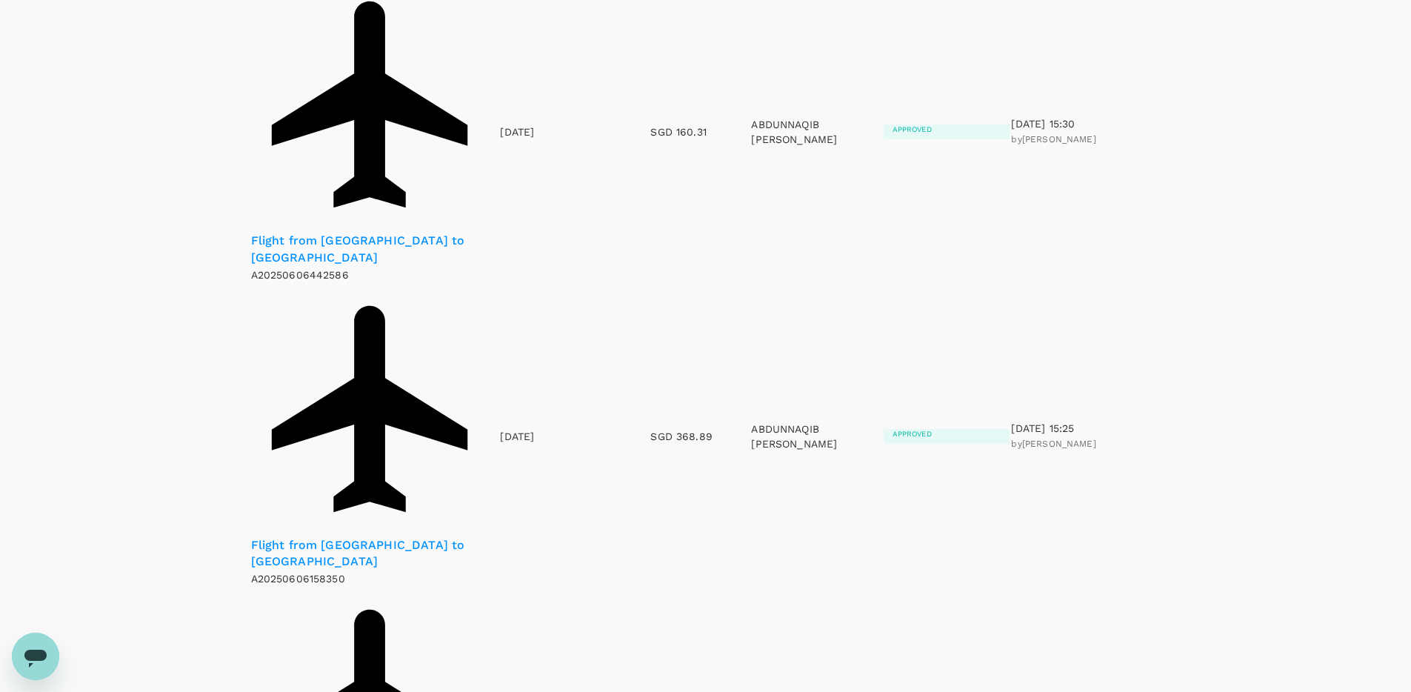
scroll to position [1351, 0]
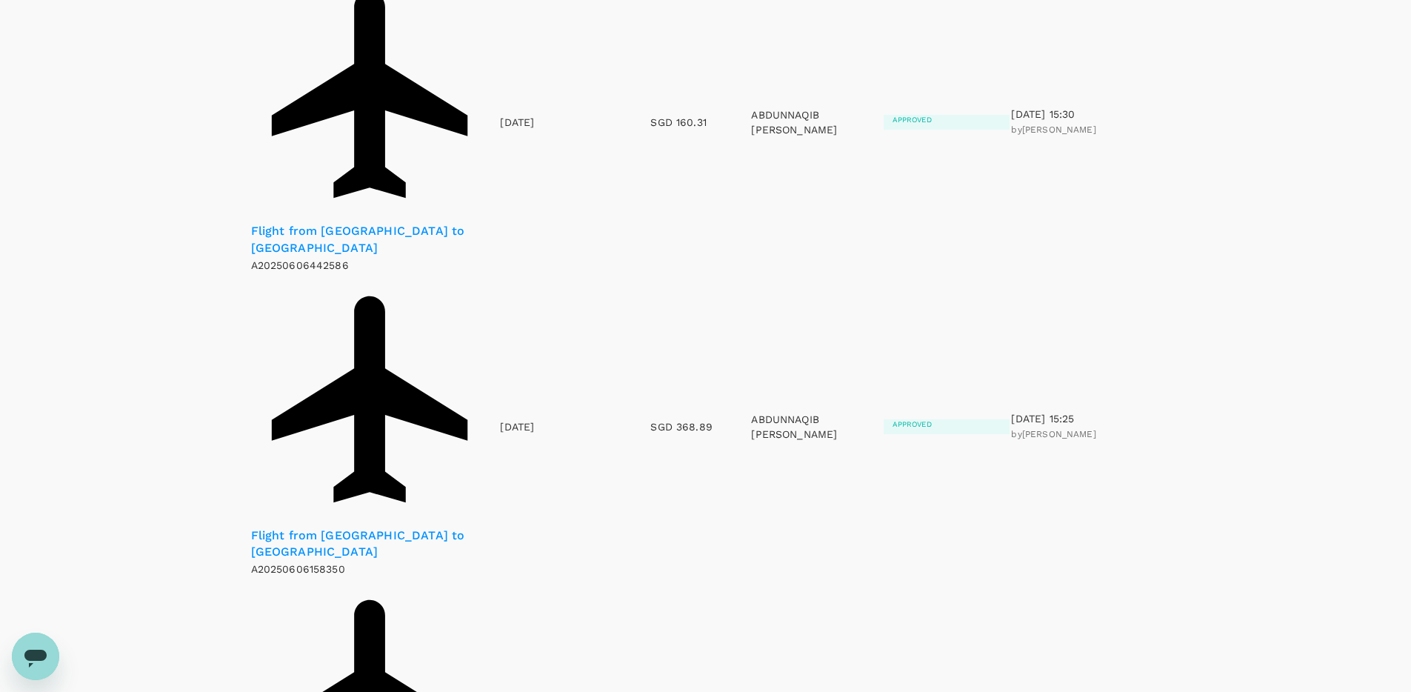
scroll to position [1122, 0]
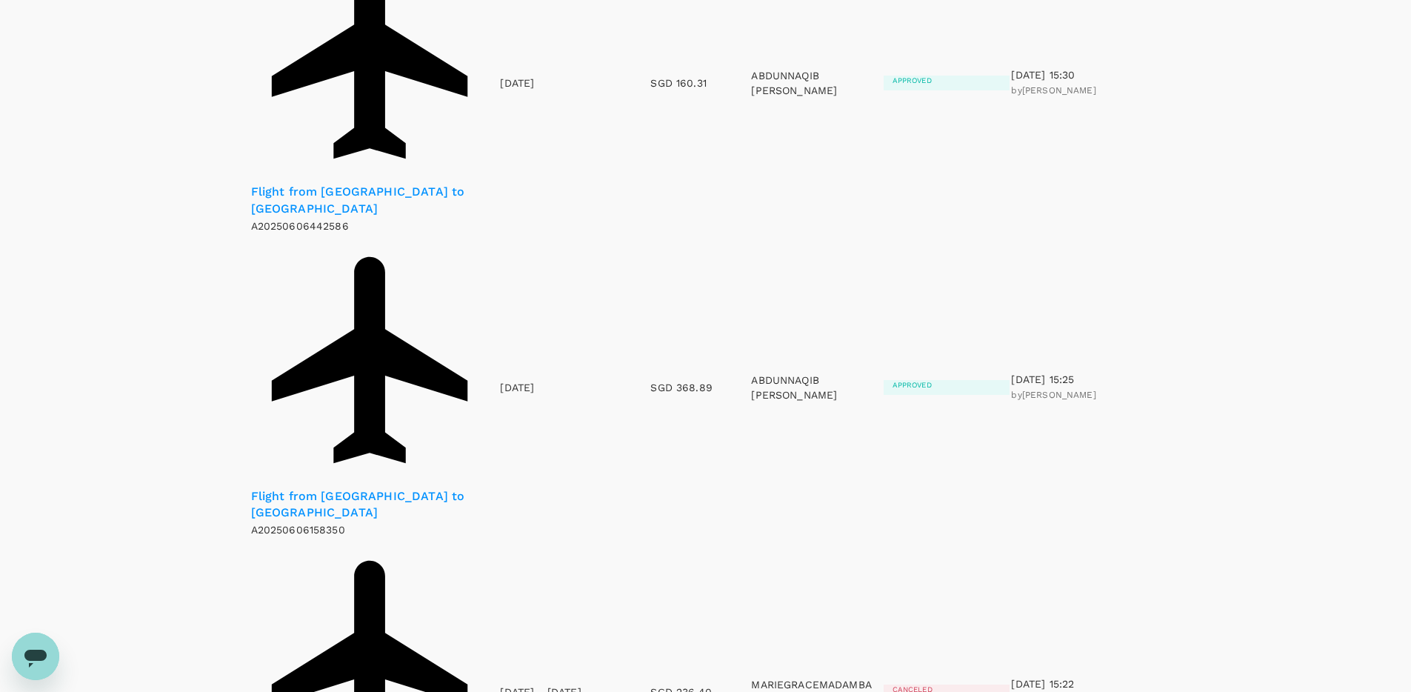
scroll to position [1228, 0]
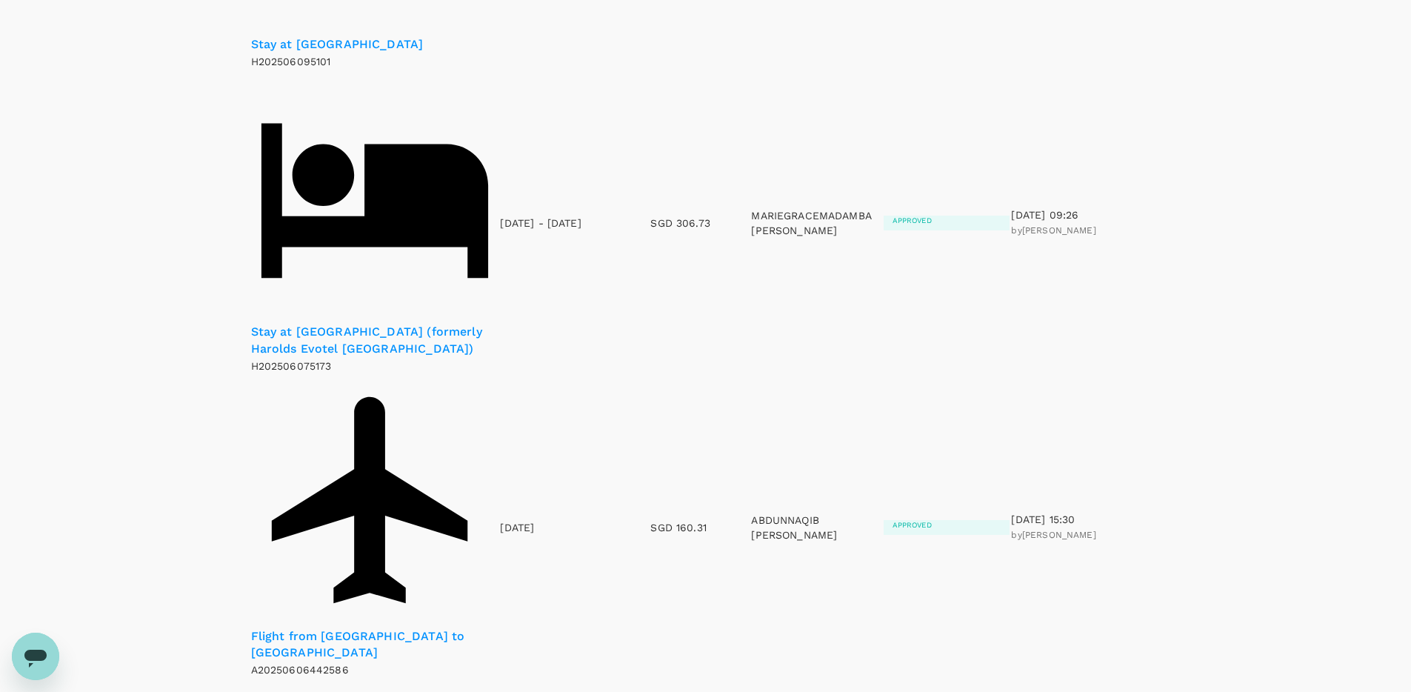
scroll to position [1351, 0]
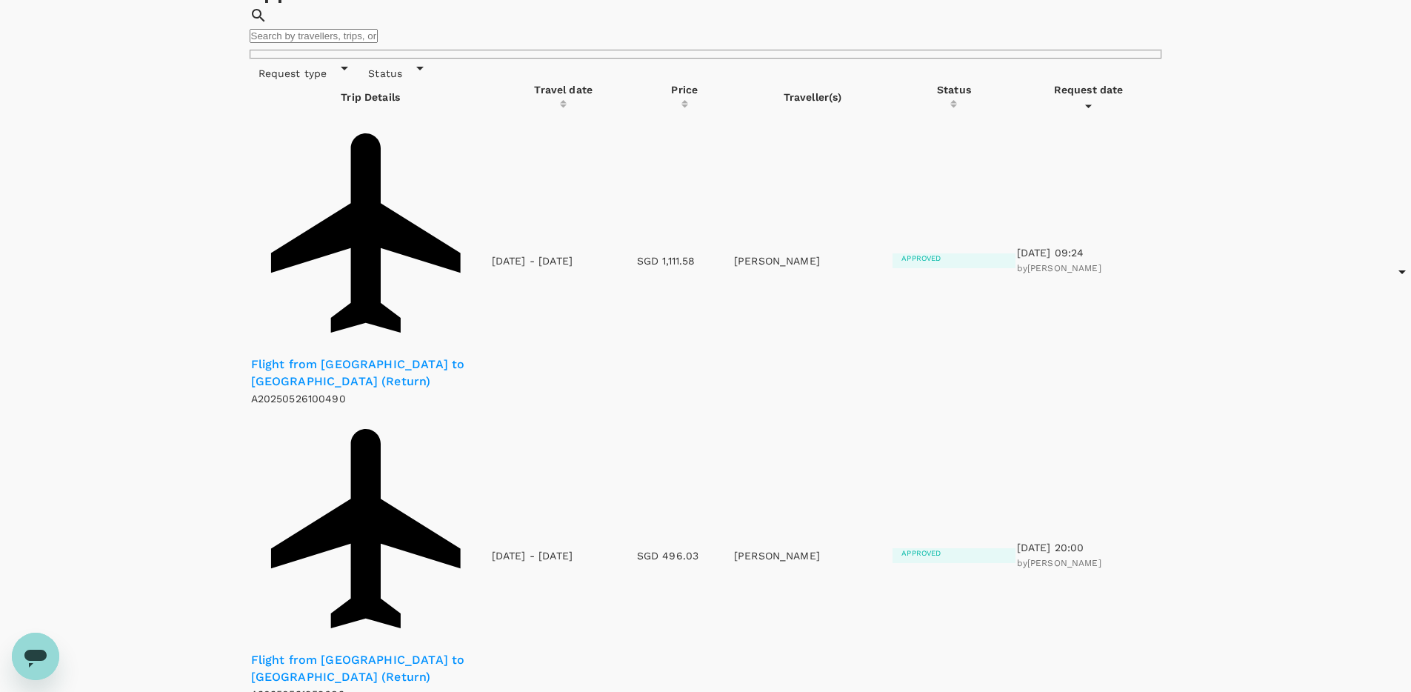
scroll to position [0, 0]
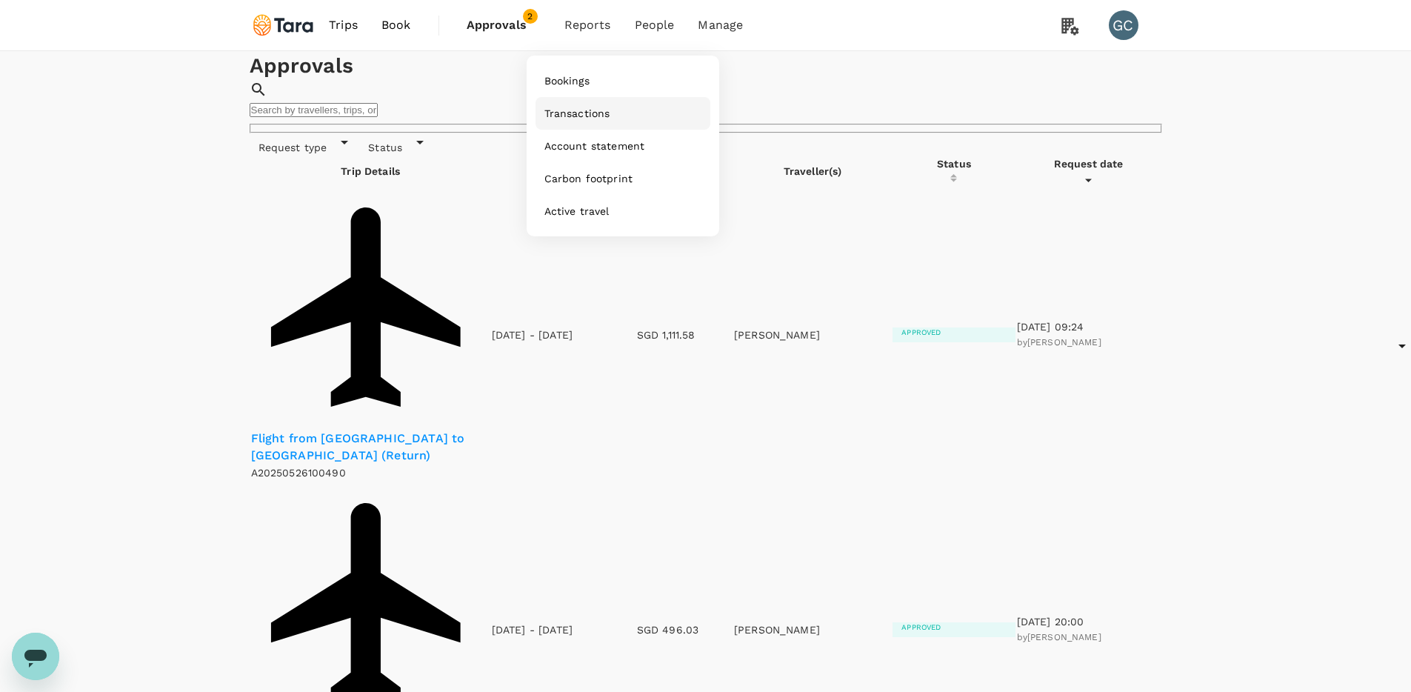
click at [587, 112] on span "Transactions" at bounding box center [578, 113] width 66 height 15
